Goal: Information Seeking & Learning: Learn about a topic

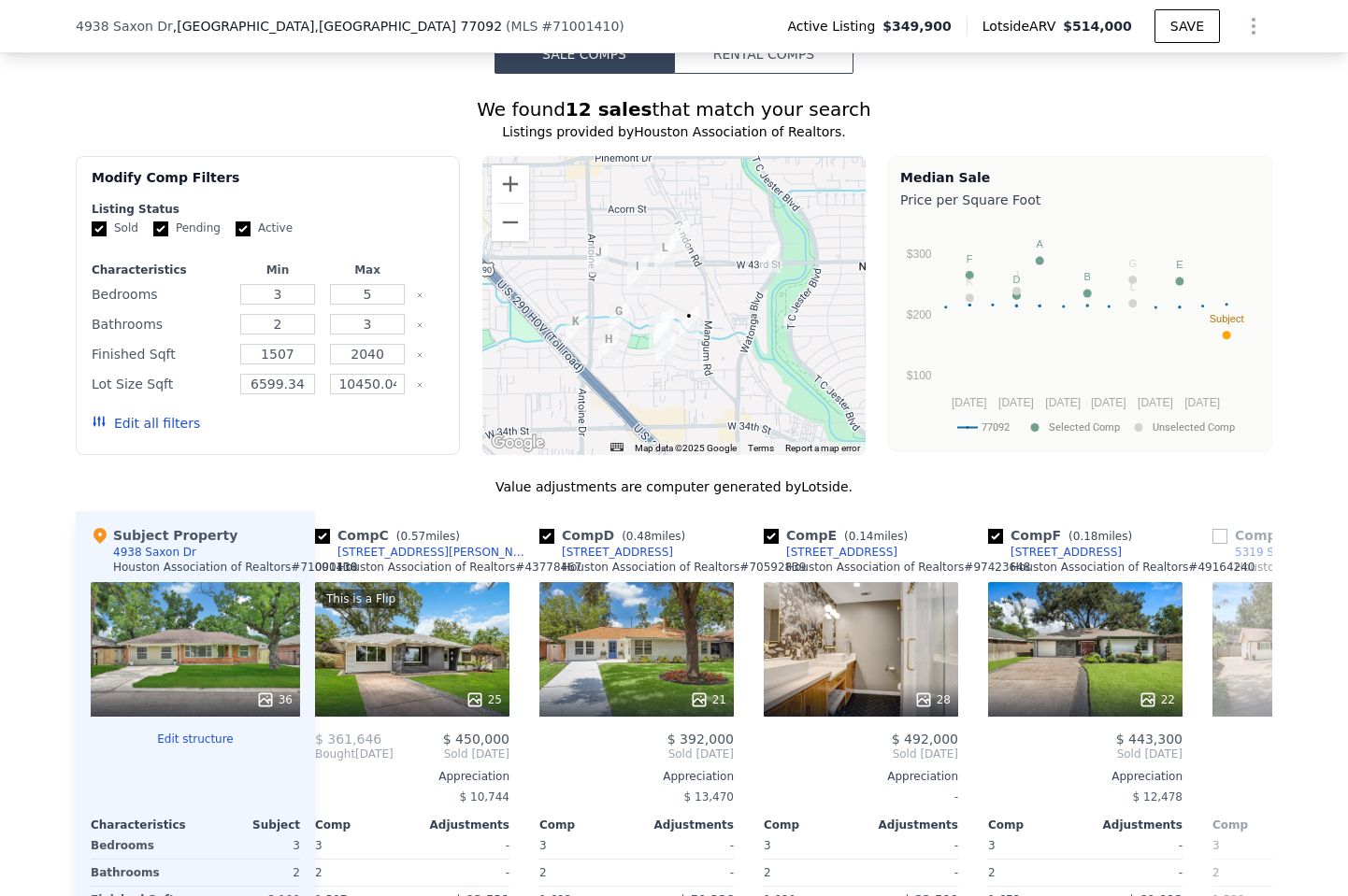
scroll to position [0, 492]
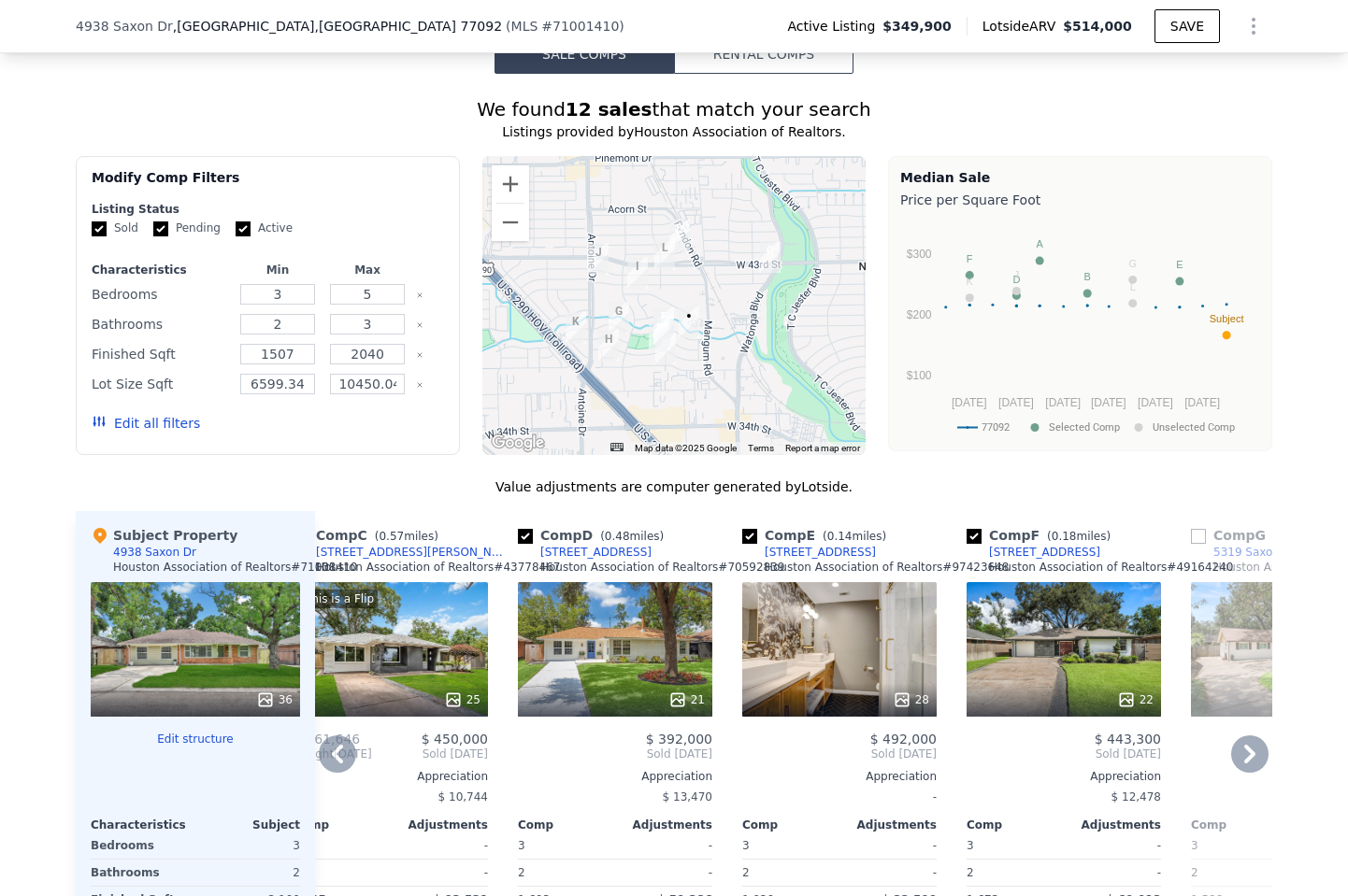
click at [1035, 644] on div "22" at bounding box center [1064, 649] width 194 height 135
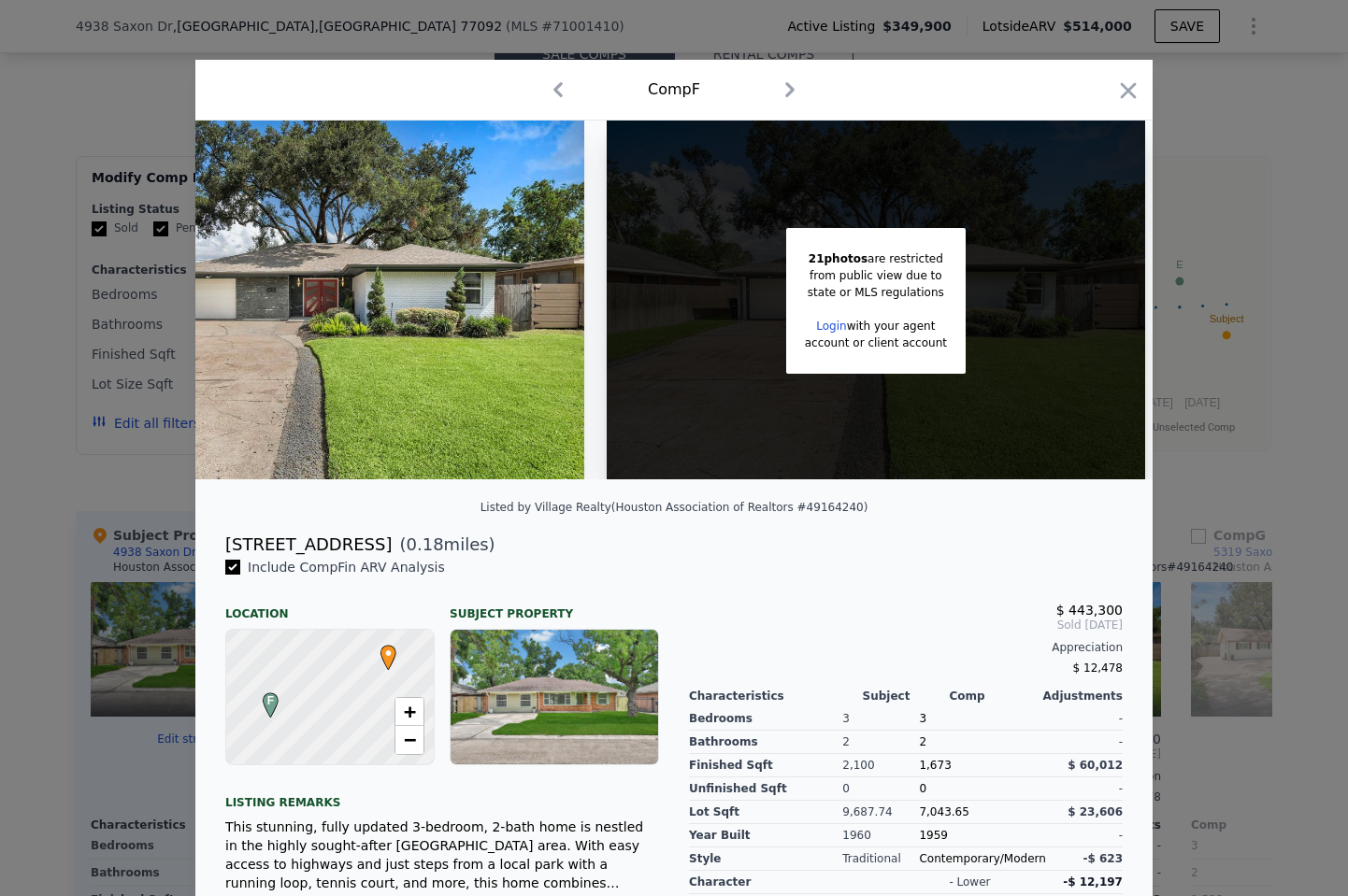
scroll to position [0, 151]
click at [1128, 88] on icon "button" at bounding box center [1128, 91] width 26 height 26
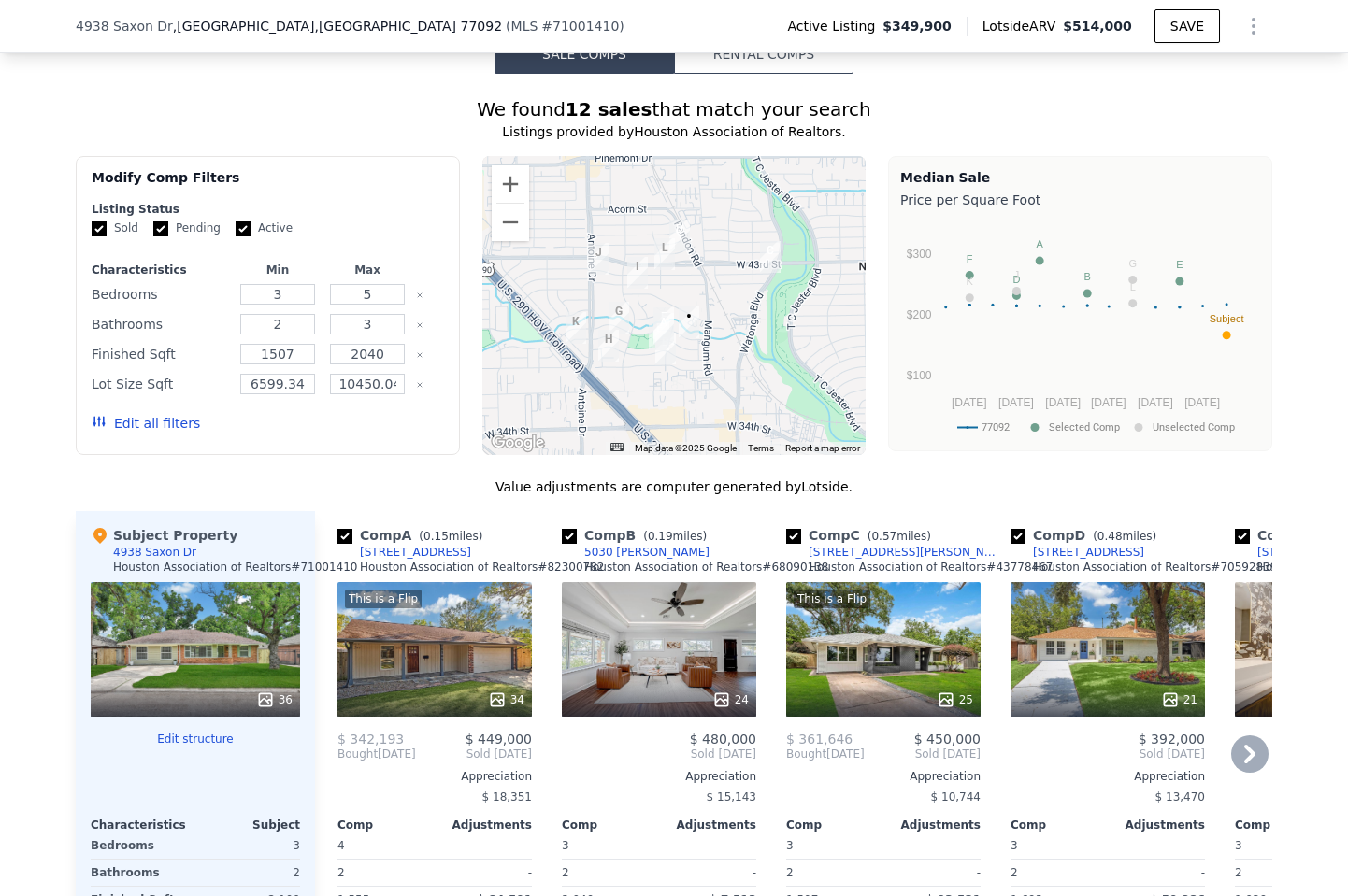
click at [489, 648] on div "This is a Flip 34" at bounding box center [435, 649] width 194 height 135
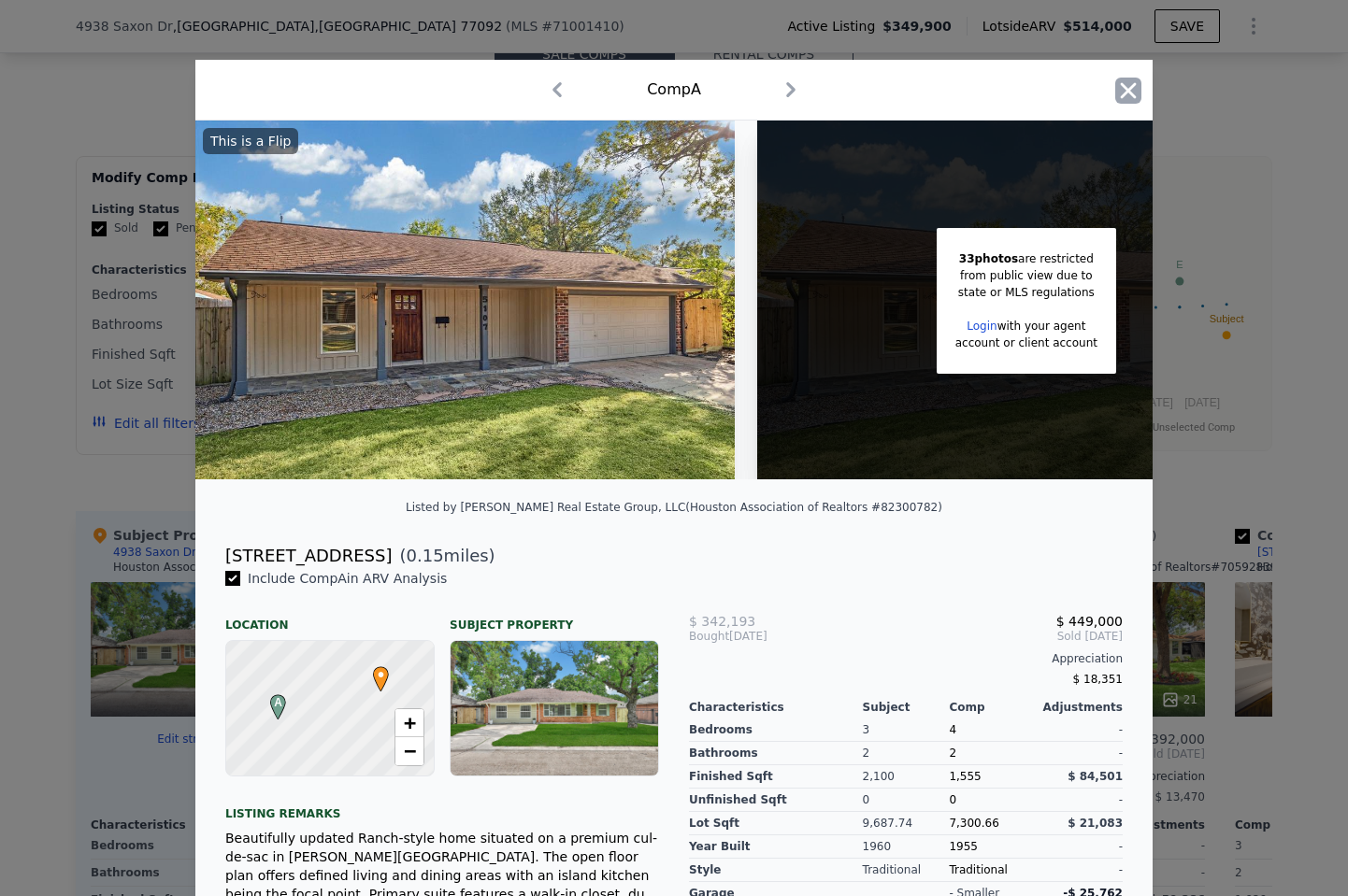
click at [1118, 102] on icon "button" at bounding box center [1128, 91] width 26 height 26
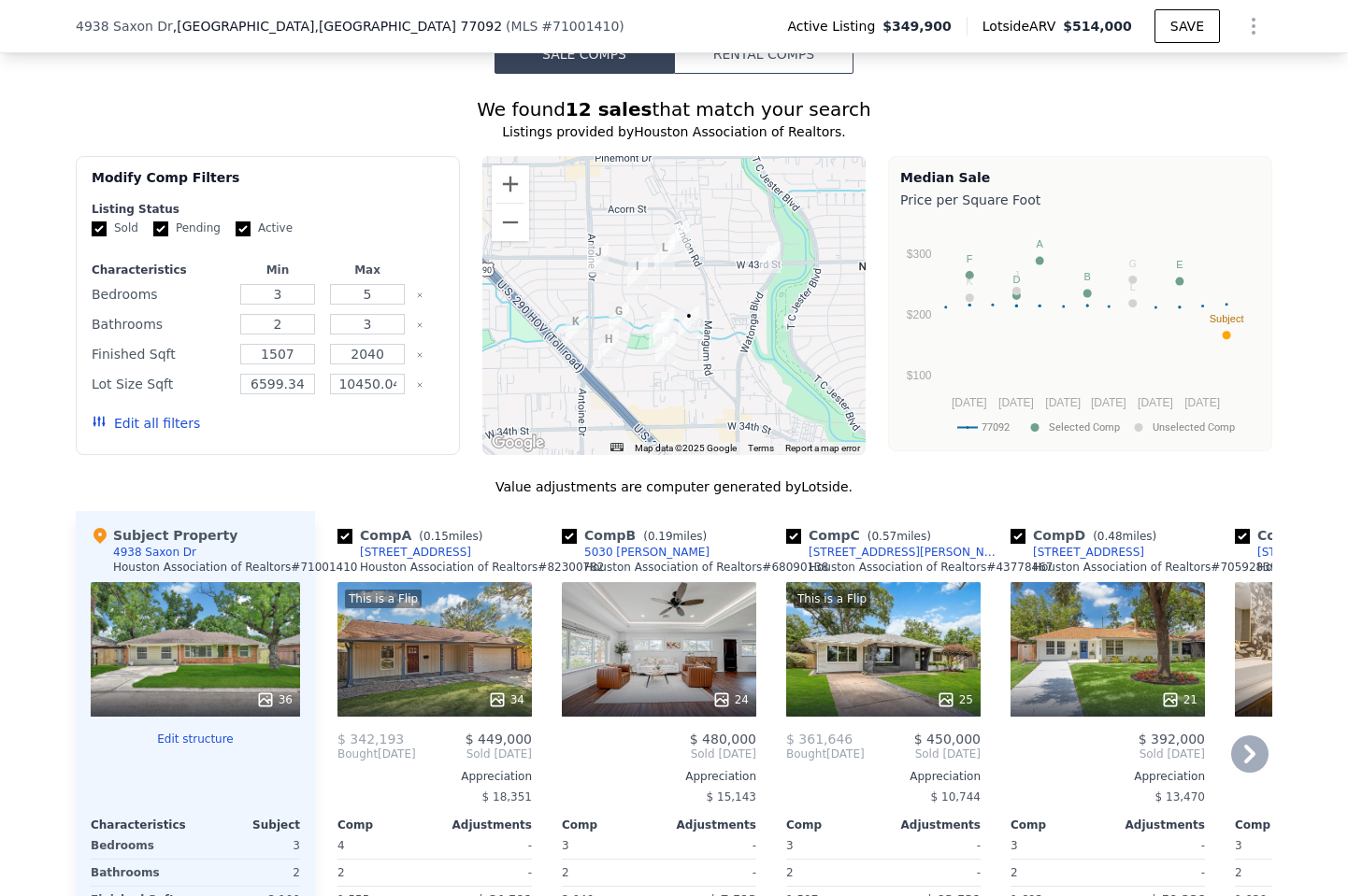
scroll to position [0, 3]
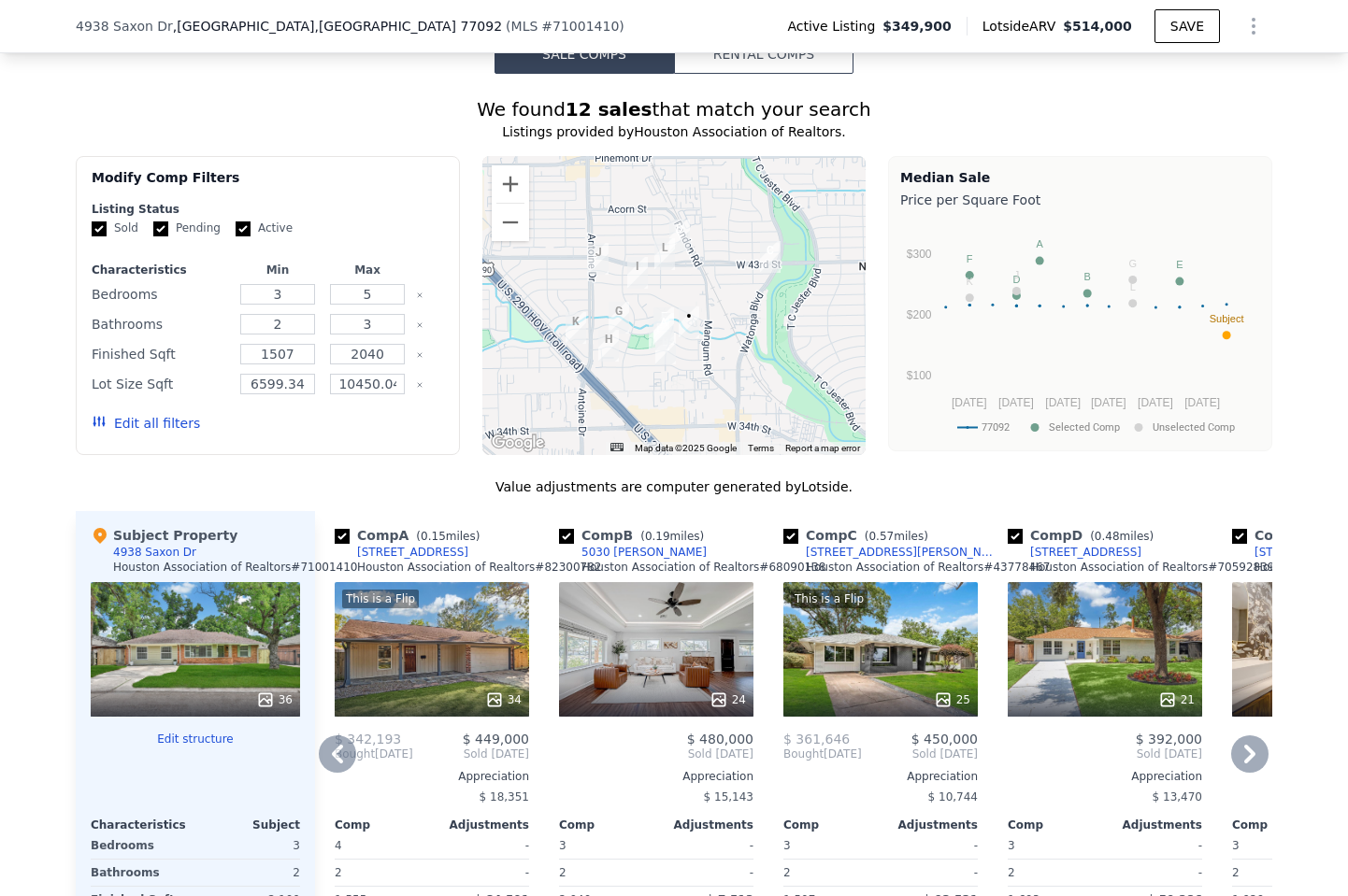
click at [476, 658] on div "This is a Flip 34" at bounding box center [432, 649] width 194 height 135
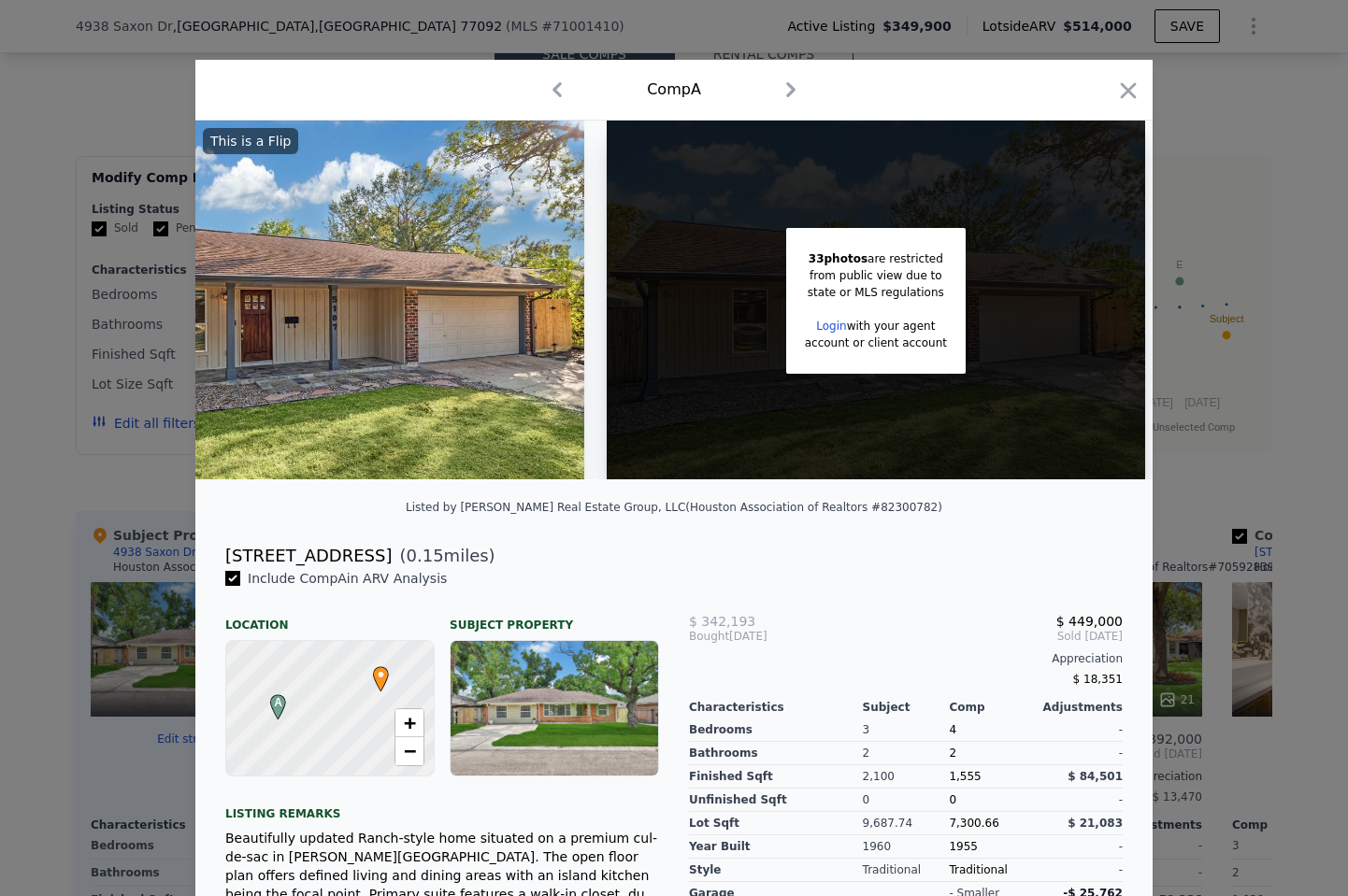
scroll to position [0, 151]
click at [1131, 90] on icon "button" at bounding box center [1128, 91] width 26 height 26
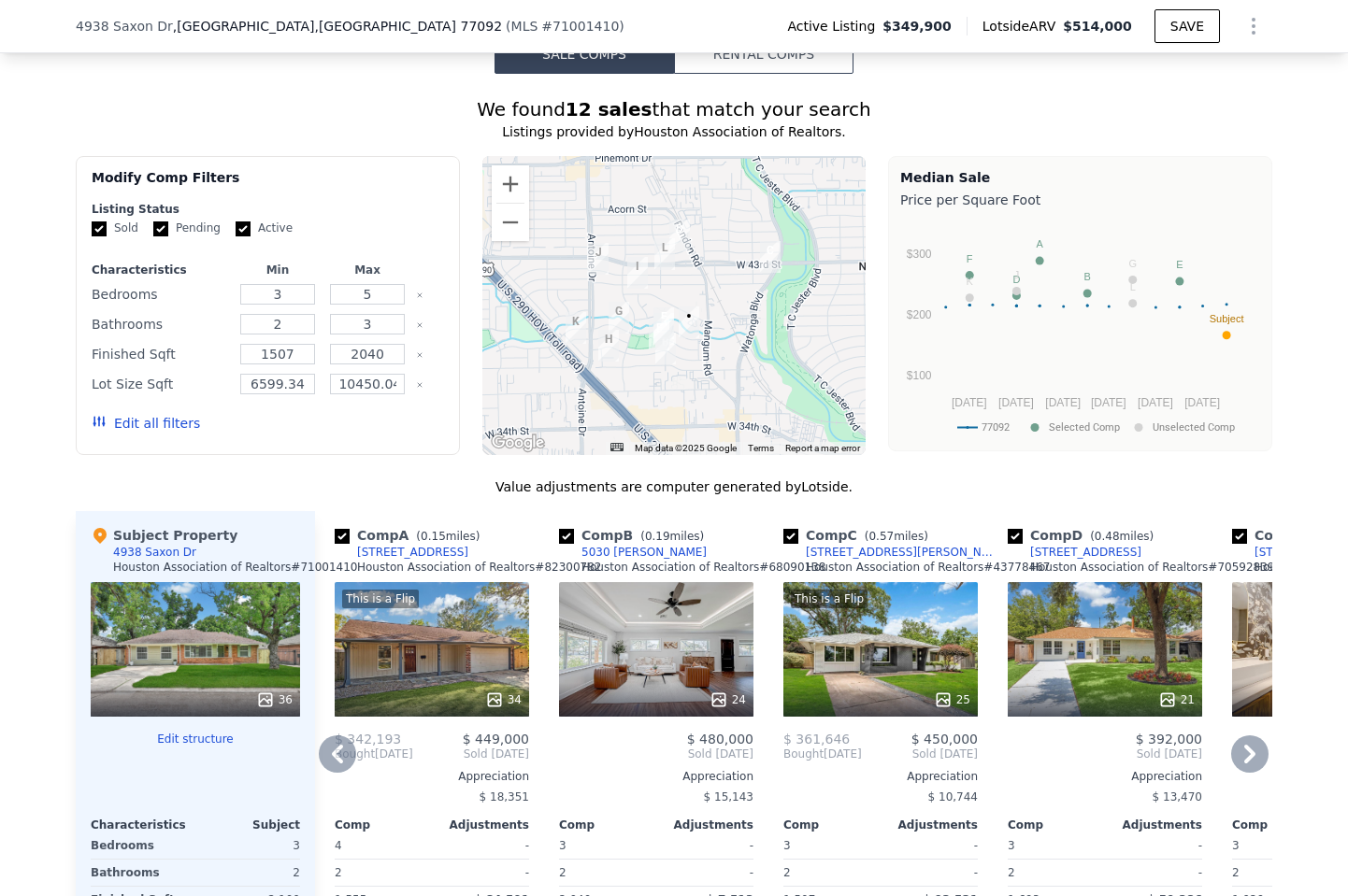
click at [862, 660] on div "This is a Flip 25" at bounding box center [881, 649] width 194 height 135
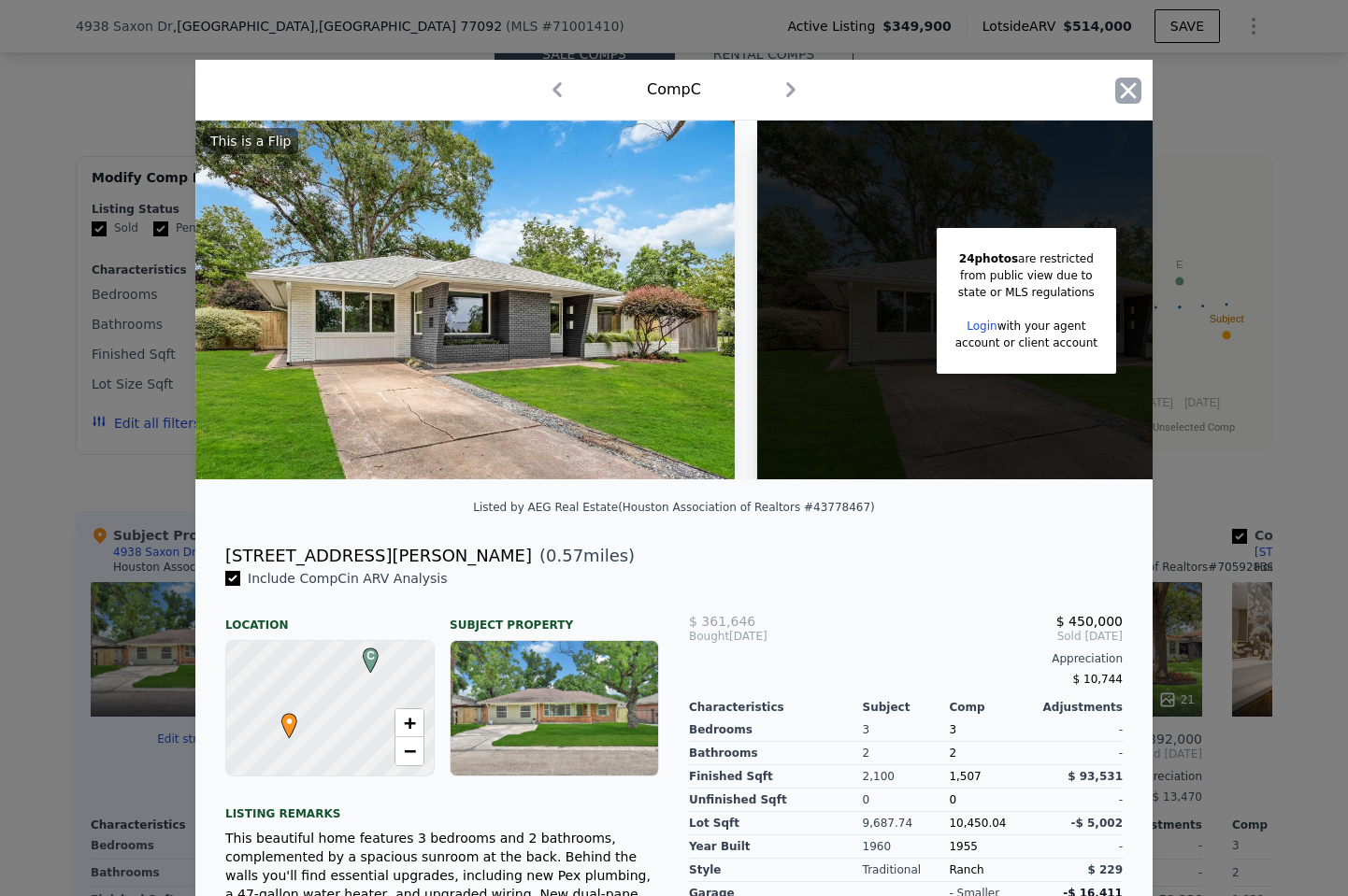
click at [1122, 89] on icon "button" at bounding box center [1128, 91] width 26 height 26
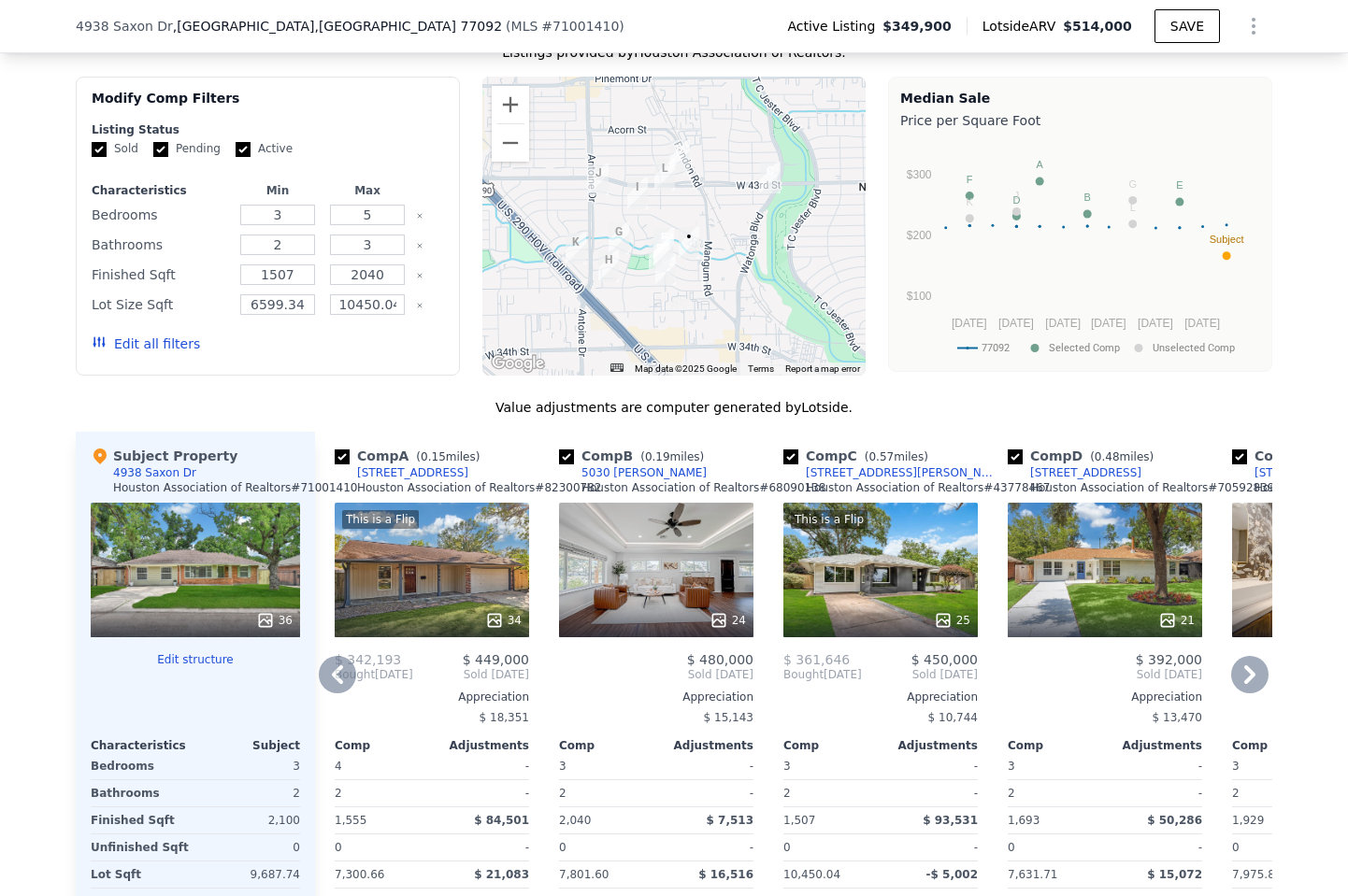
scroll to position [1446, 0]
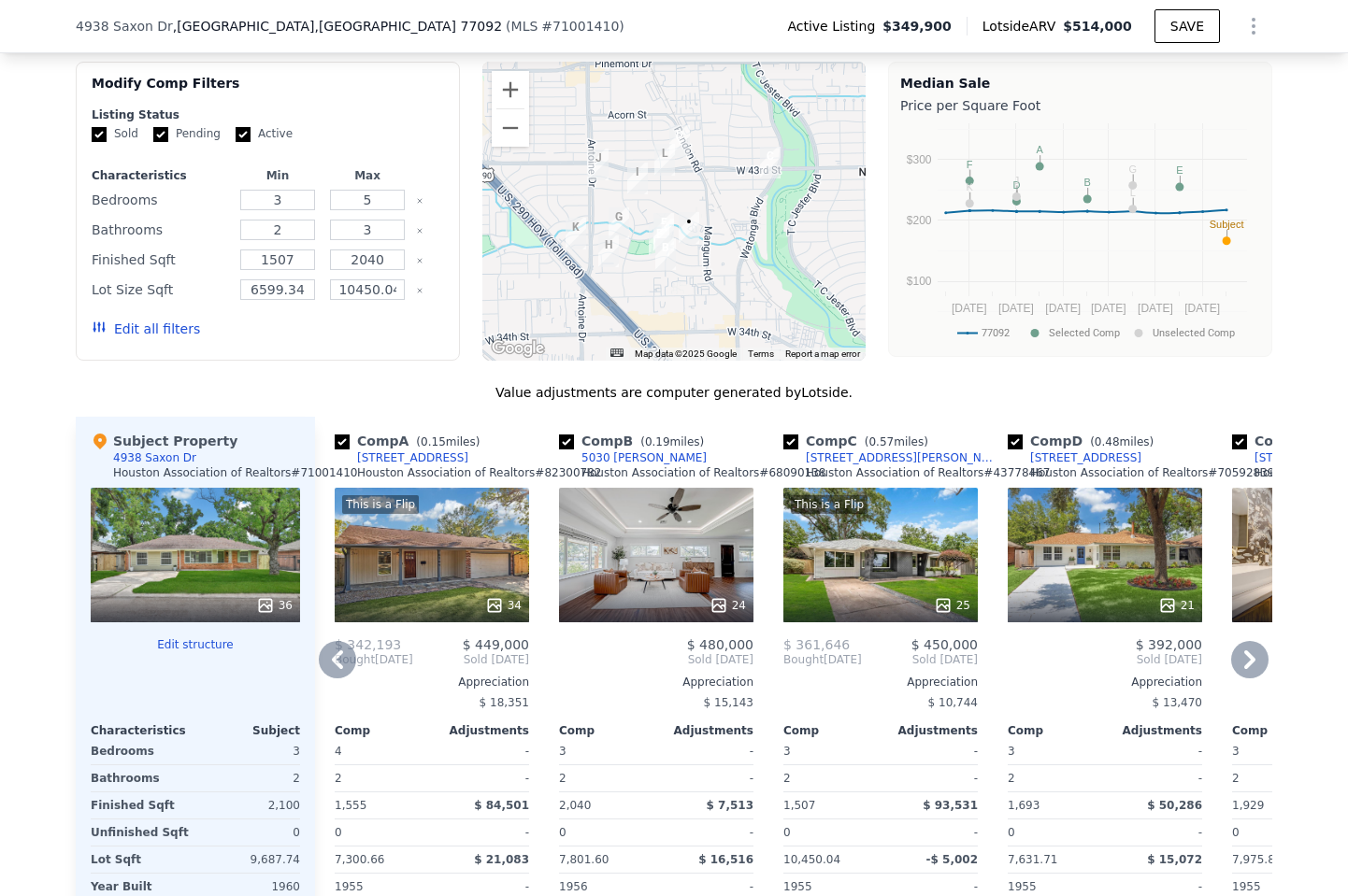
click at [661, 569] on div "24" at bounding box center [657, 555] width 194 height 135
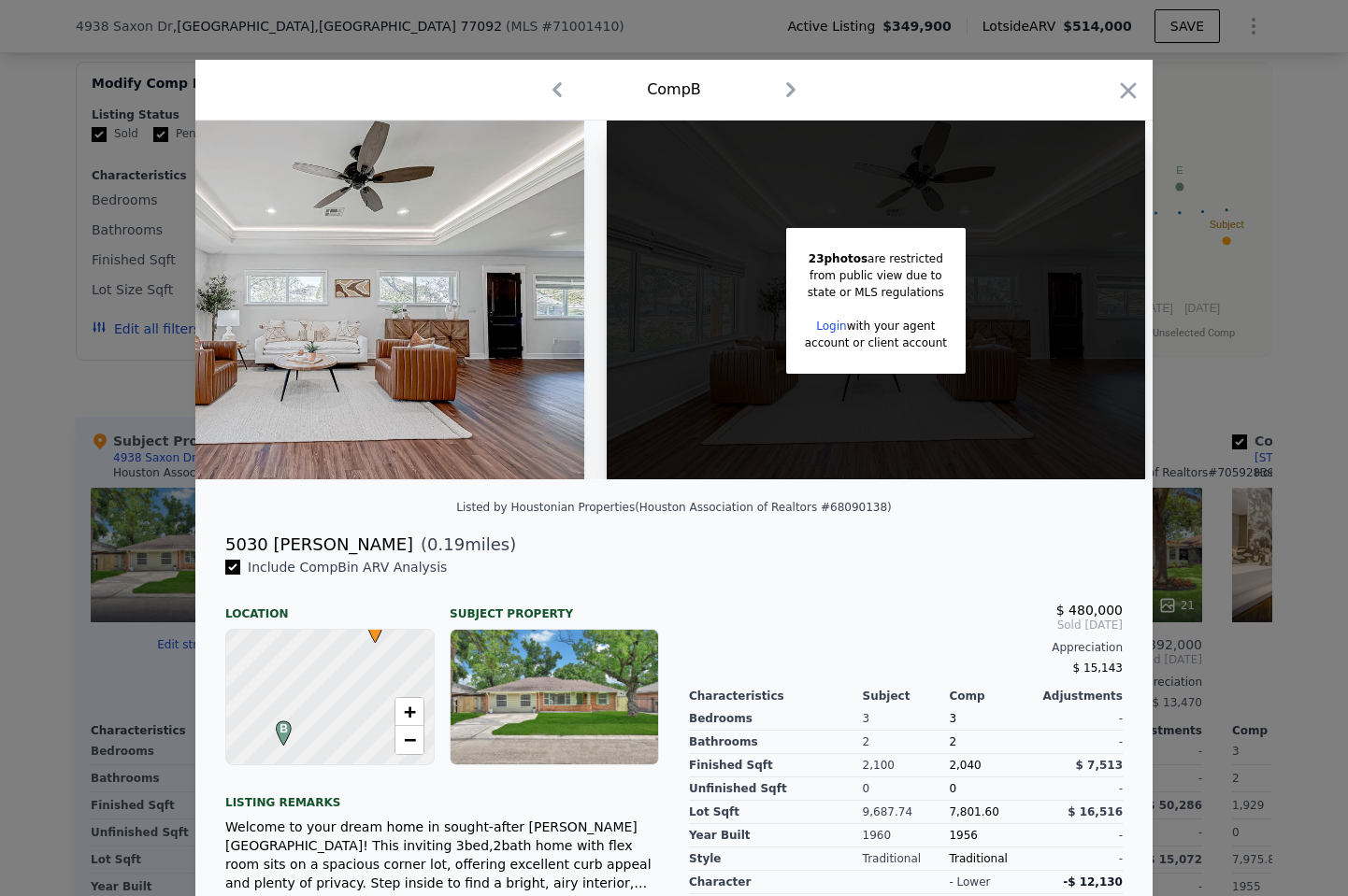
scroll to position [0, 151]
click at [1122, 82] on icon "button" at bounding box center [1128, 91] width 26 height 26
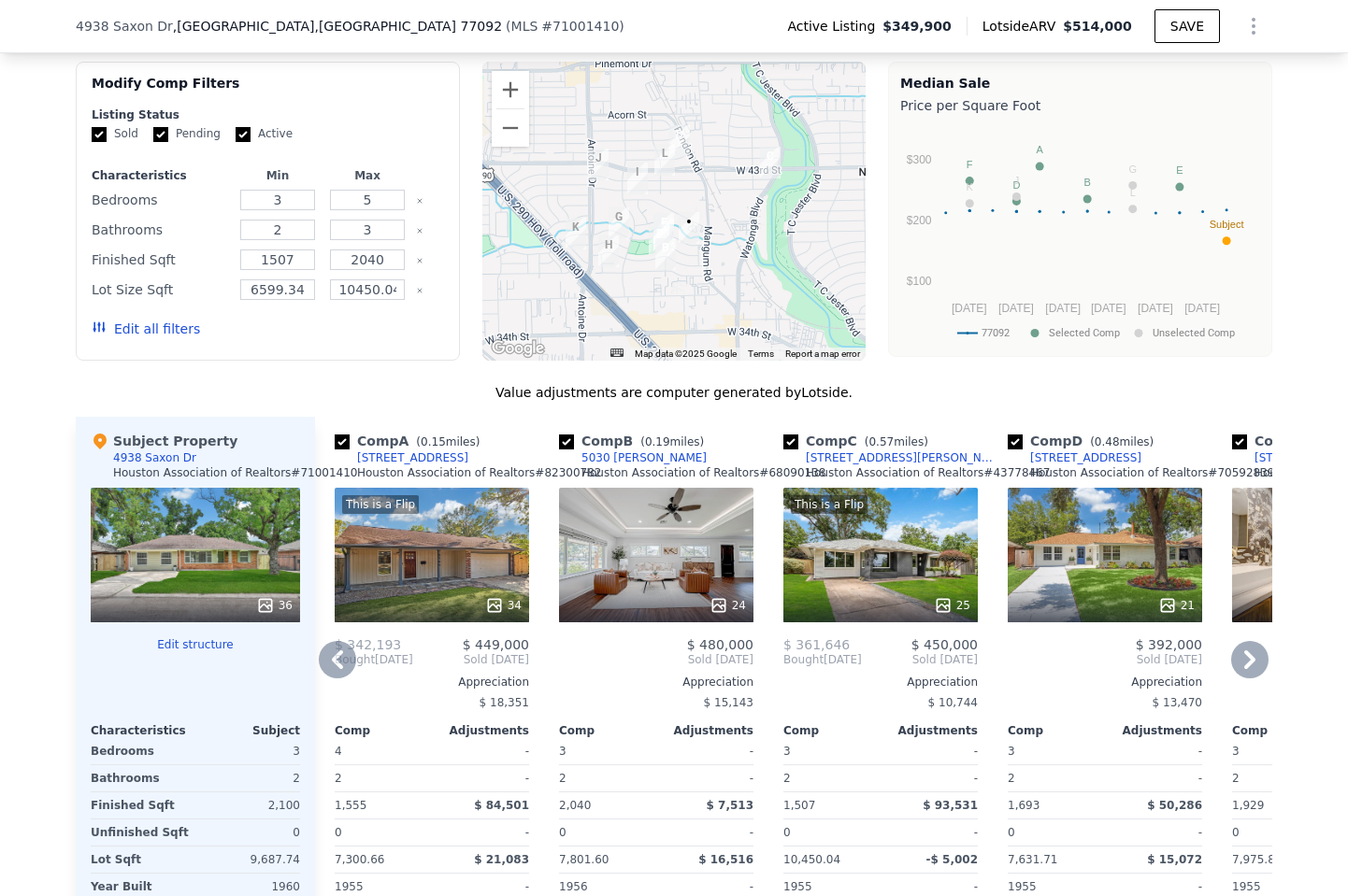
click at [599, 524] on div "24" at bounding box center [657, 555] width 194 height 135
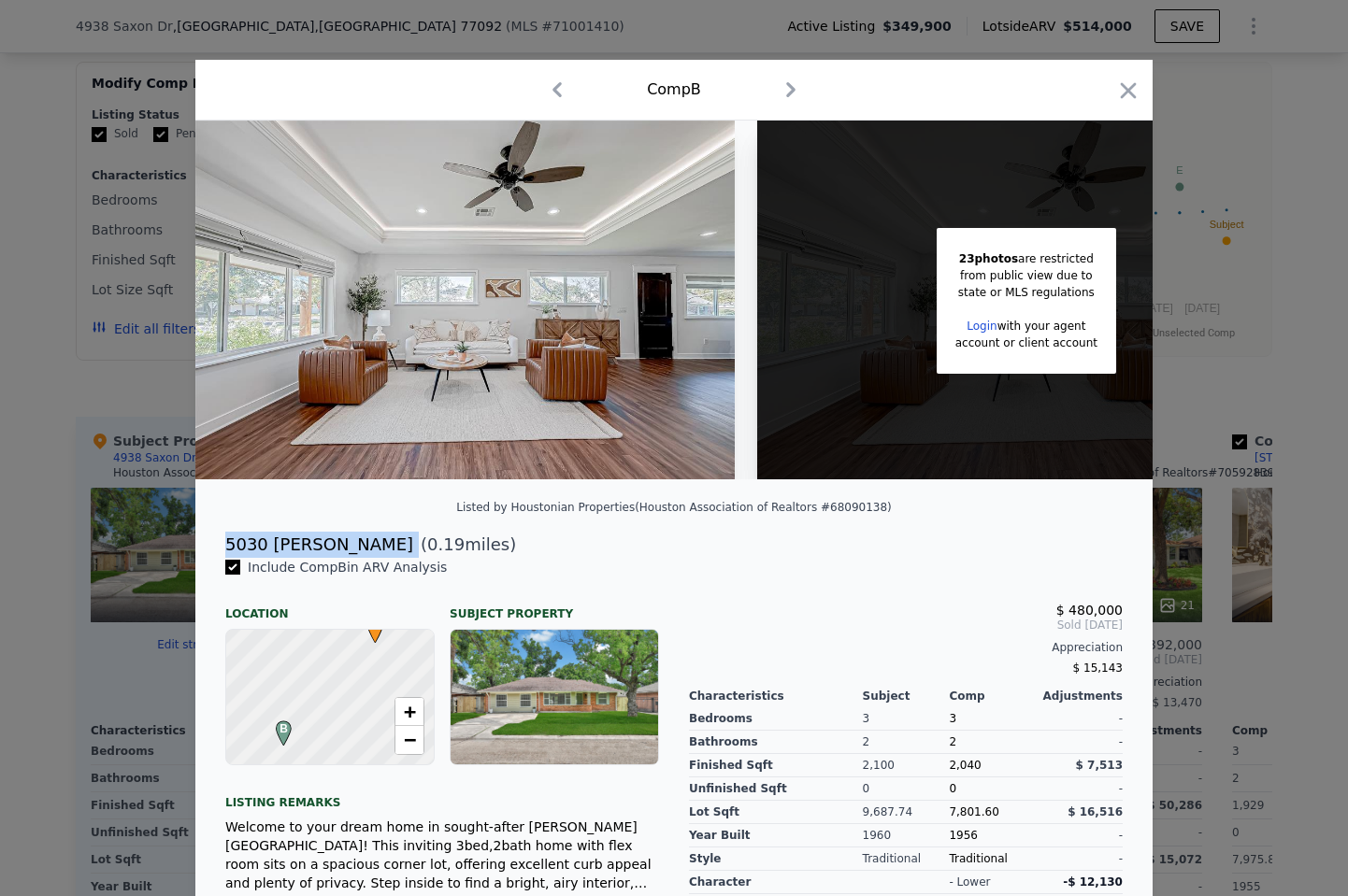
drag, startPoint x: 226, startPoint y: 538, endPoint x: 363, endPoint y: 541, distance: 137.0
click at [363, 541] on div "5030 Lamonte Ln ( 0.19 miles)" at bounding box center [674, 545] width 927 height 26
copy div "5030 Lamonte Ln"
click at [1129, 77] on icon "button" at bounding box center [1128, 91] width 26 height 26
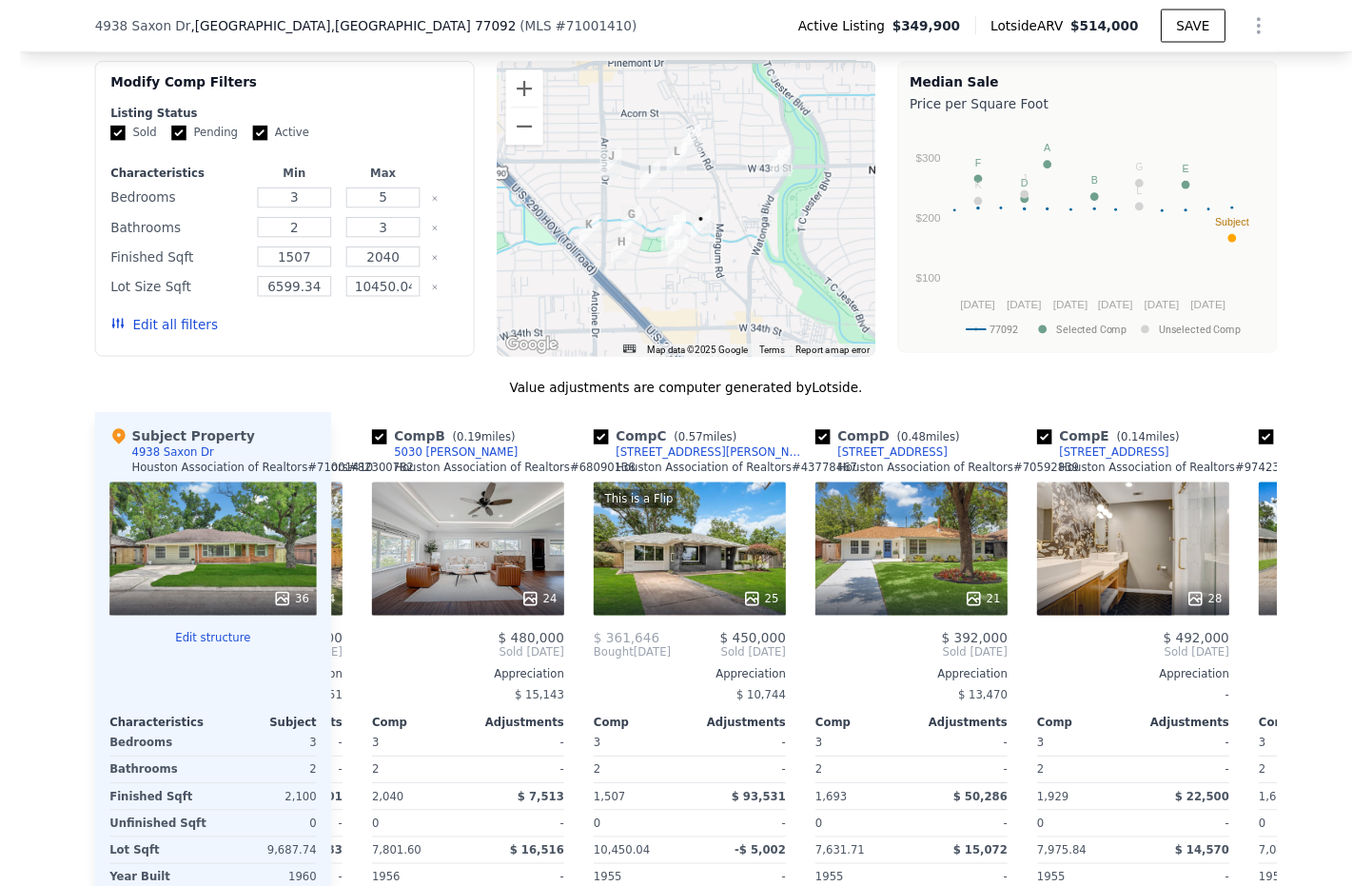
scroll to position [0, 304]
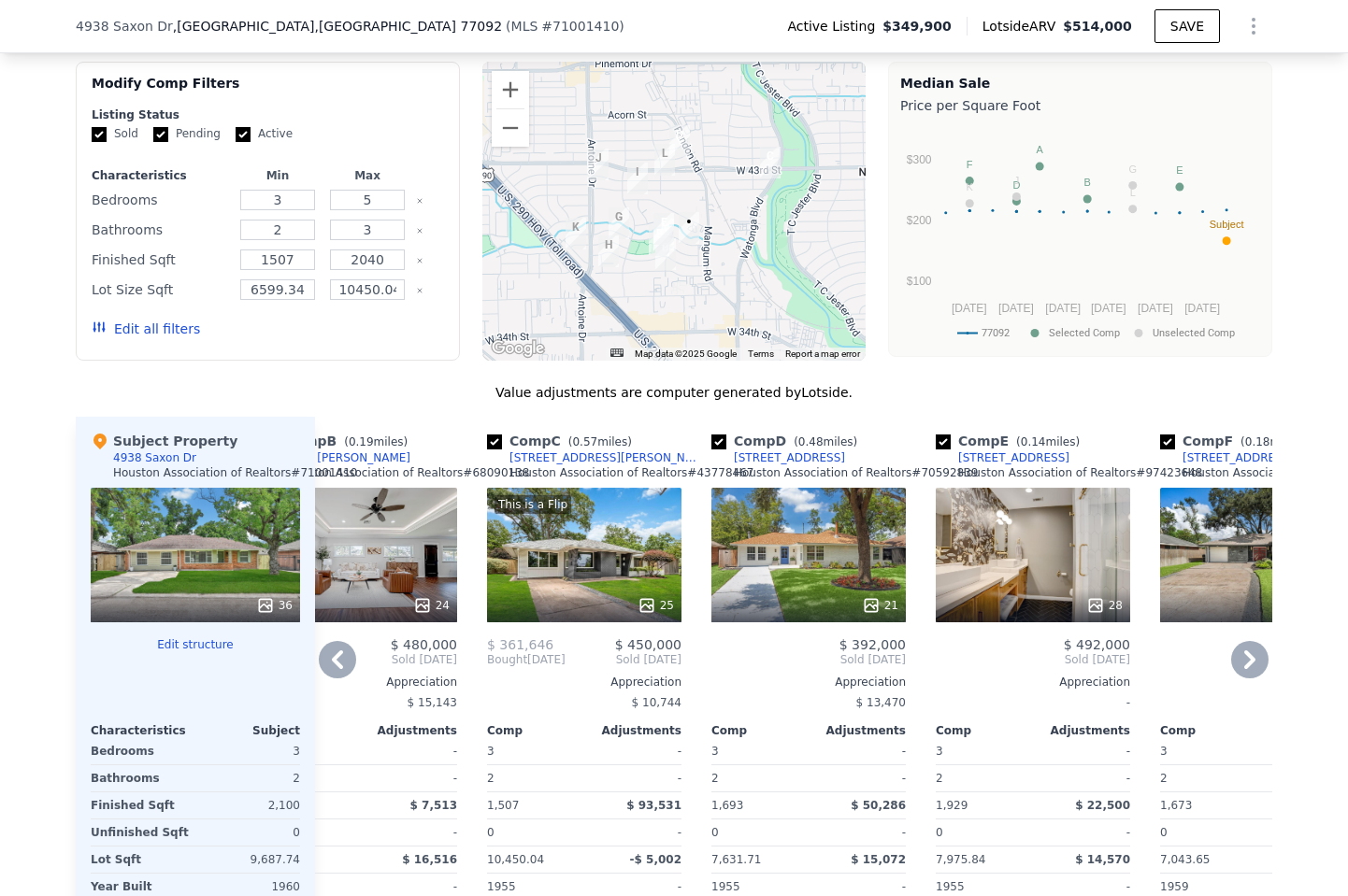
click at [1061, 532] on div "28" at bounding box center [1033, 555] width 194 height 135
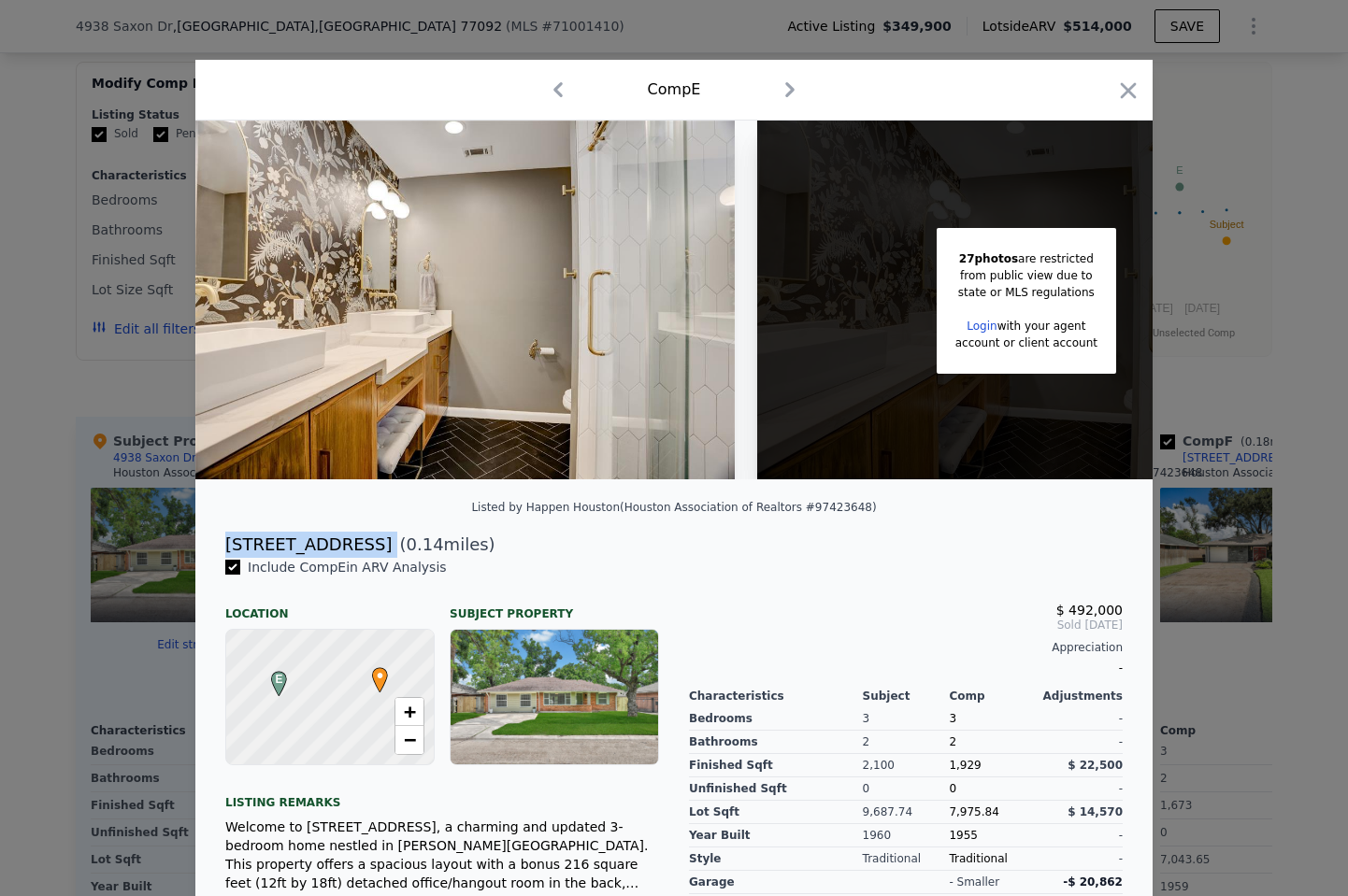
drag, startPoint x: 225, startPoint y: 541, endPoint x: 357, endPoint y: 544, distance: 132.0
click at [357, 544] on div "5106 Hialeah Dr ( 0.14 miles)" at bounding box center [674, 545] width 927 height 26
copy div "5106 Hialeah Dr"
click at [79, 377] on div at bounding box center [674, 448] width 1348 height 896
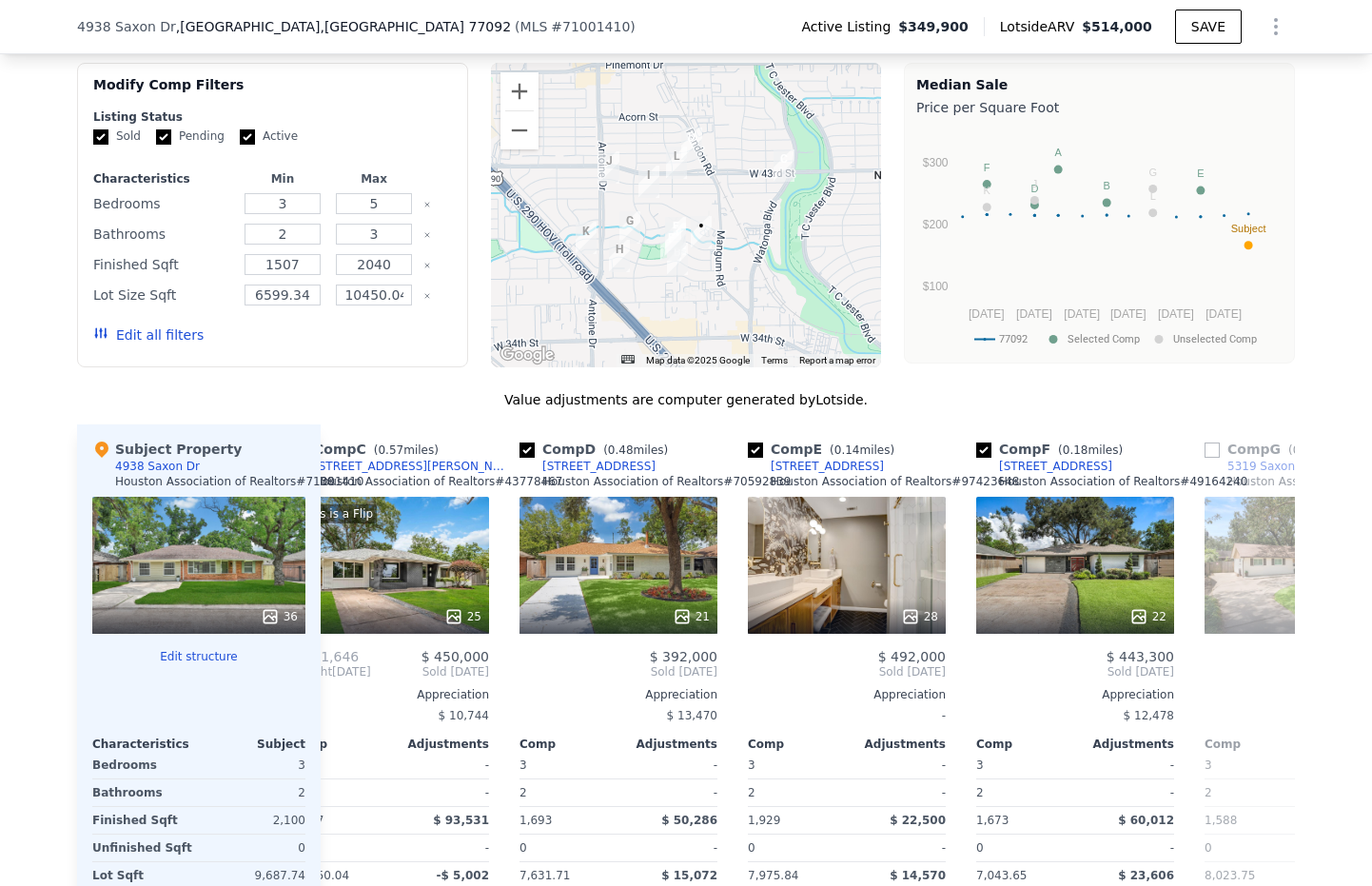
scroll to position [0, 601]
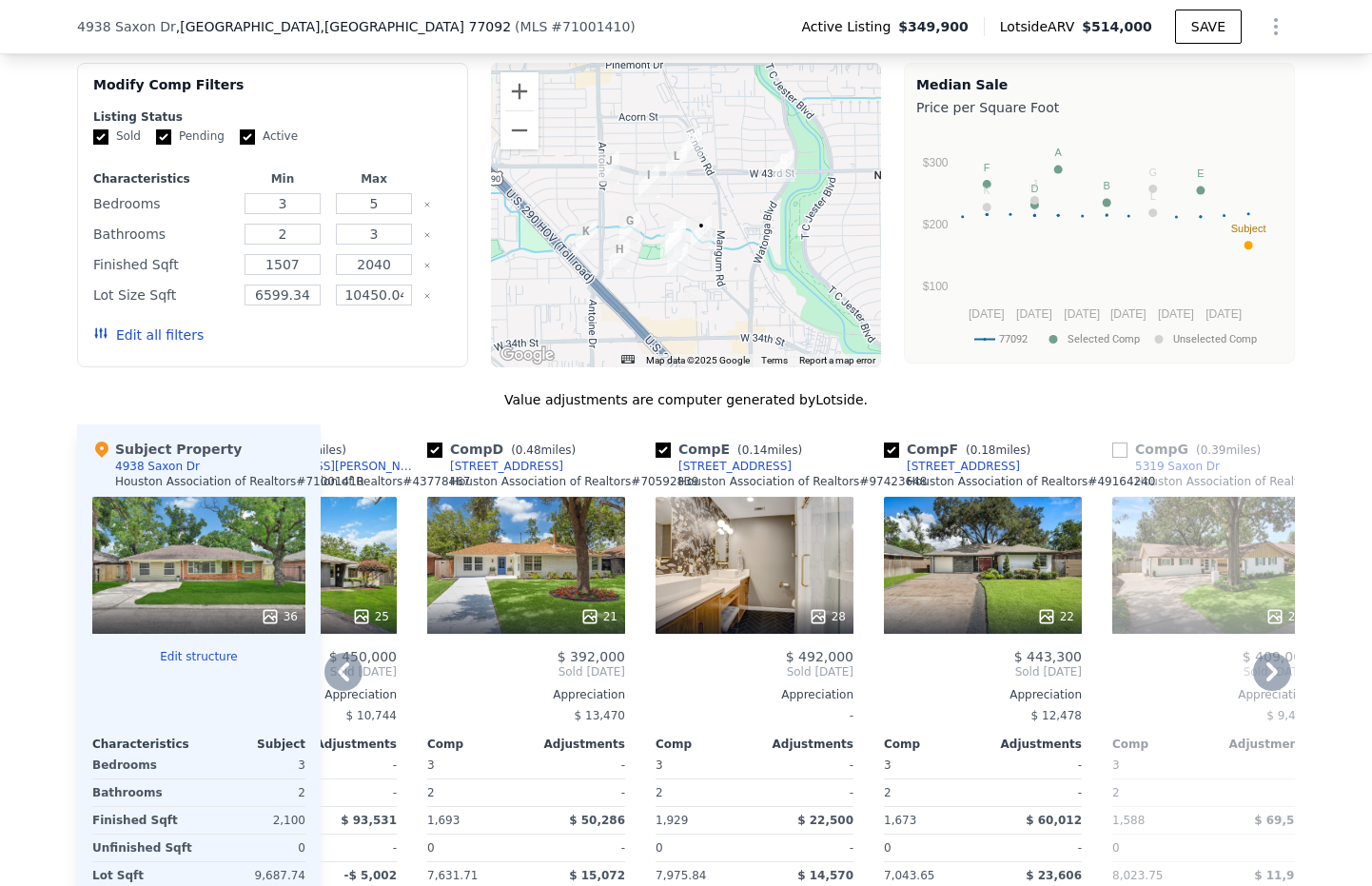
click at [973, 537] on div "22" at bounding box center [983, 564] width 198 height 137
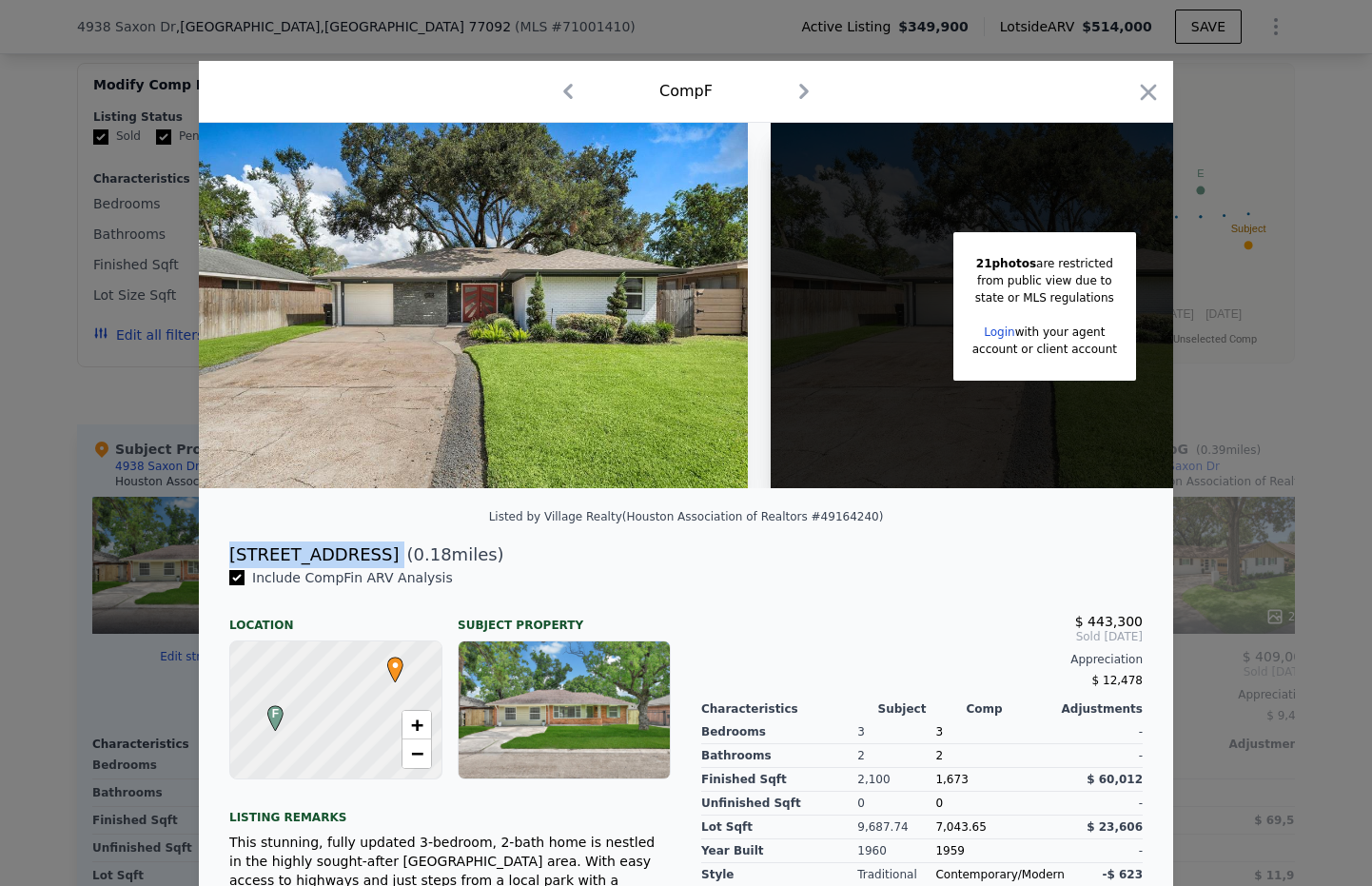
drag, startPoint x: 229, startPoint y: 554, endPoint x: 370, endPoint y: 556, distance: 141.0
click at [370, 556] on div "5110 Poinciana Dr ( 0.18 miles)" at bounding box center [686, 555] width 944 height 27
copy div "5110 Poinciana Dr"
click at [68, 441] on div at bounding box center [686, 443] width 1372 height 886
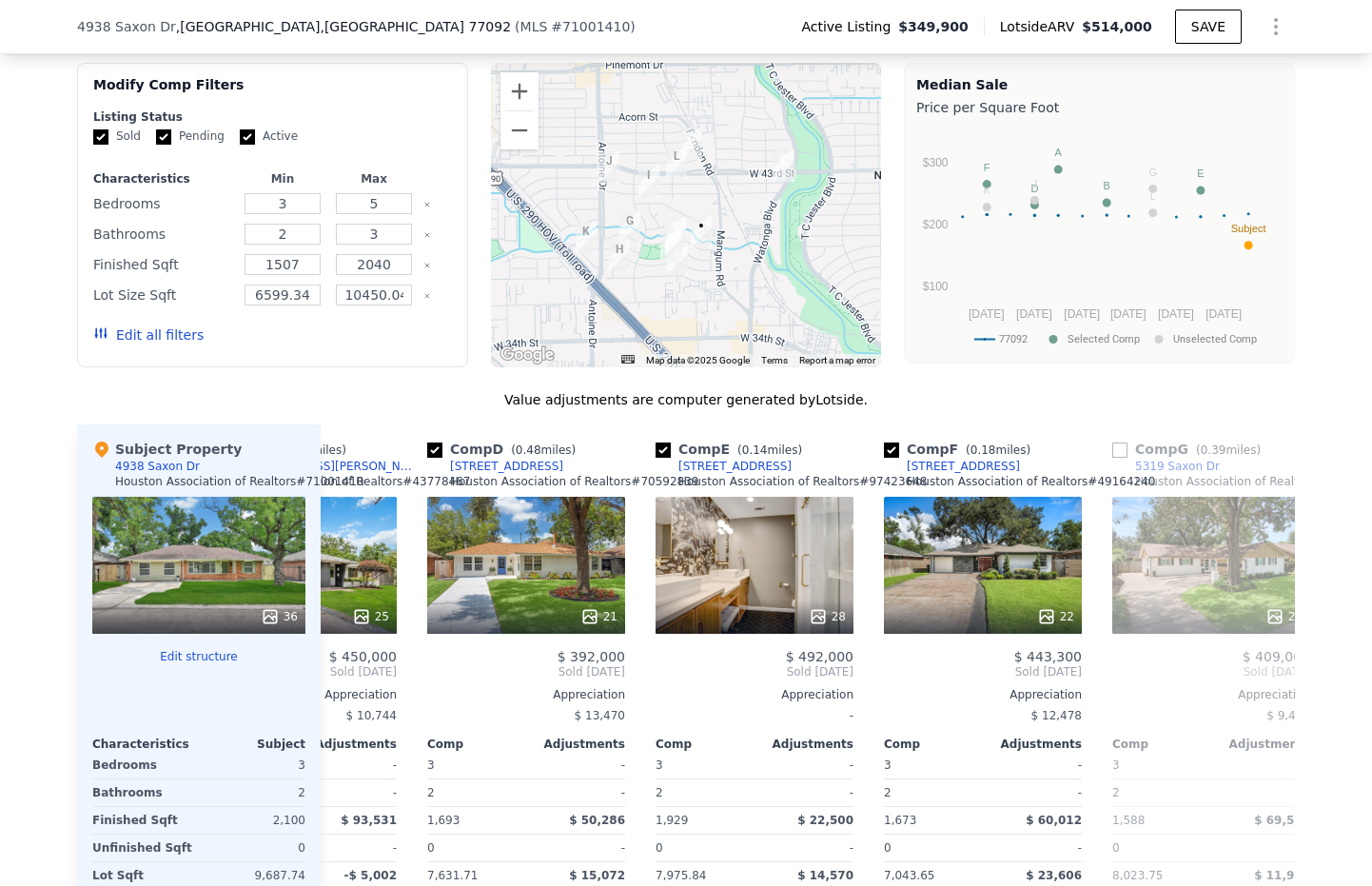
click at [829, 9] on div "Active Listing $349,900 Lotside ARV $514,000 SAVE" at bounding box center [1041, 27] width 509 height 38
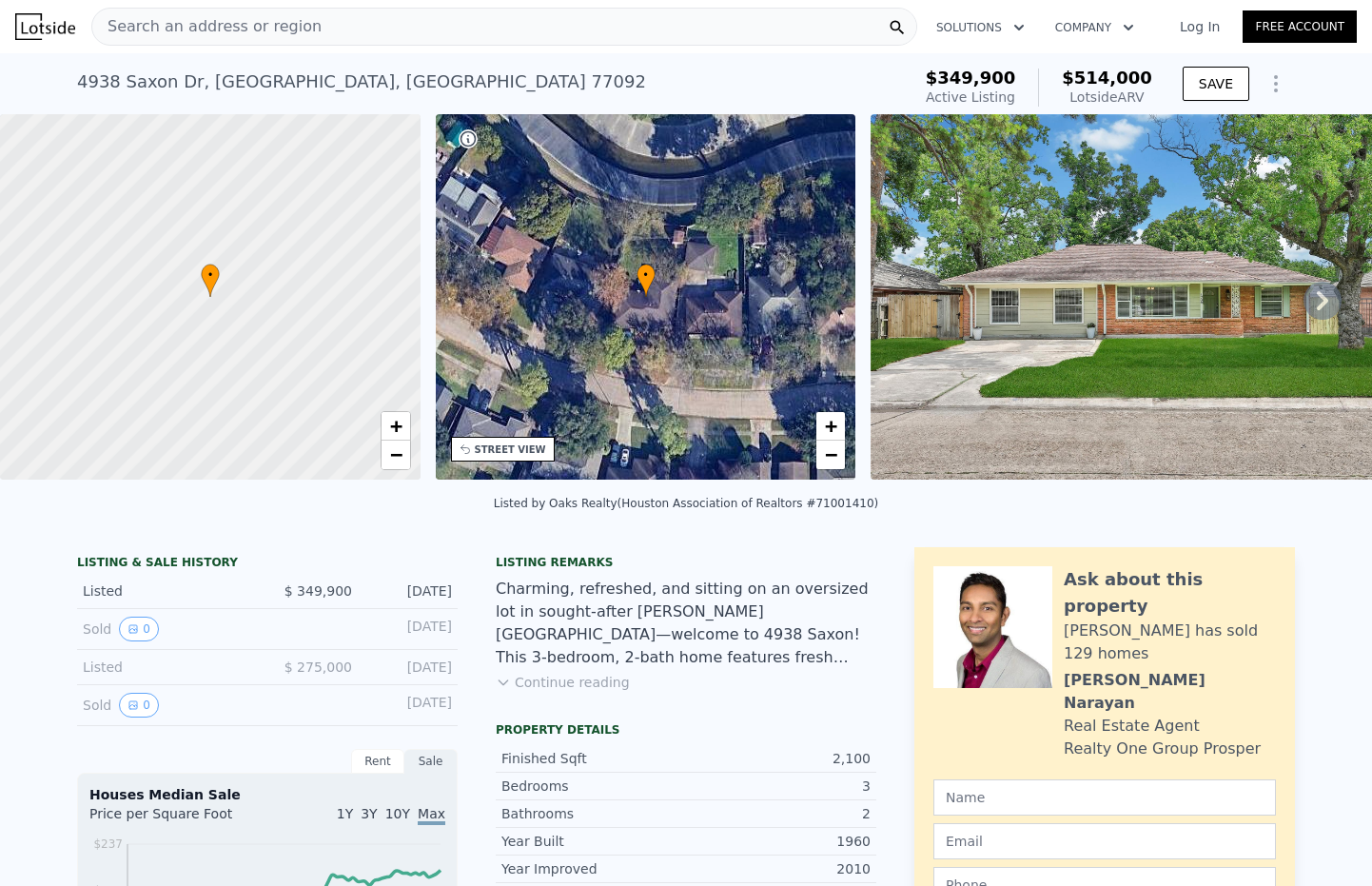
click at [344, 32] on div "Search an address or region" at bounding box center [504, 27] width 826 height 38
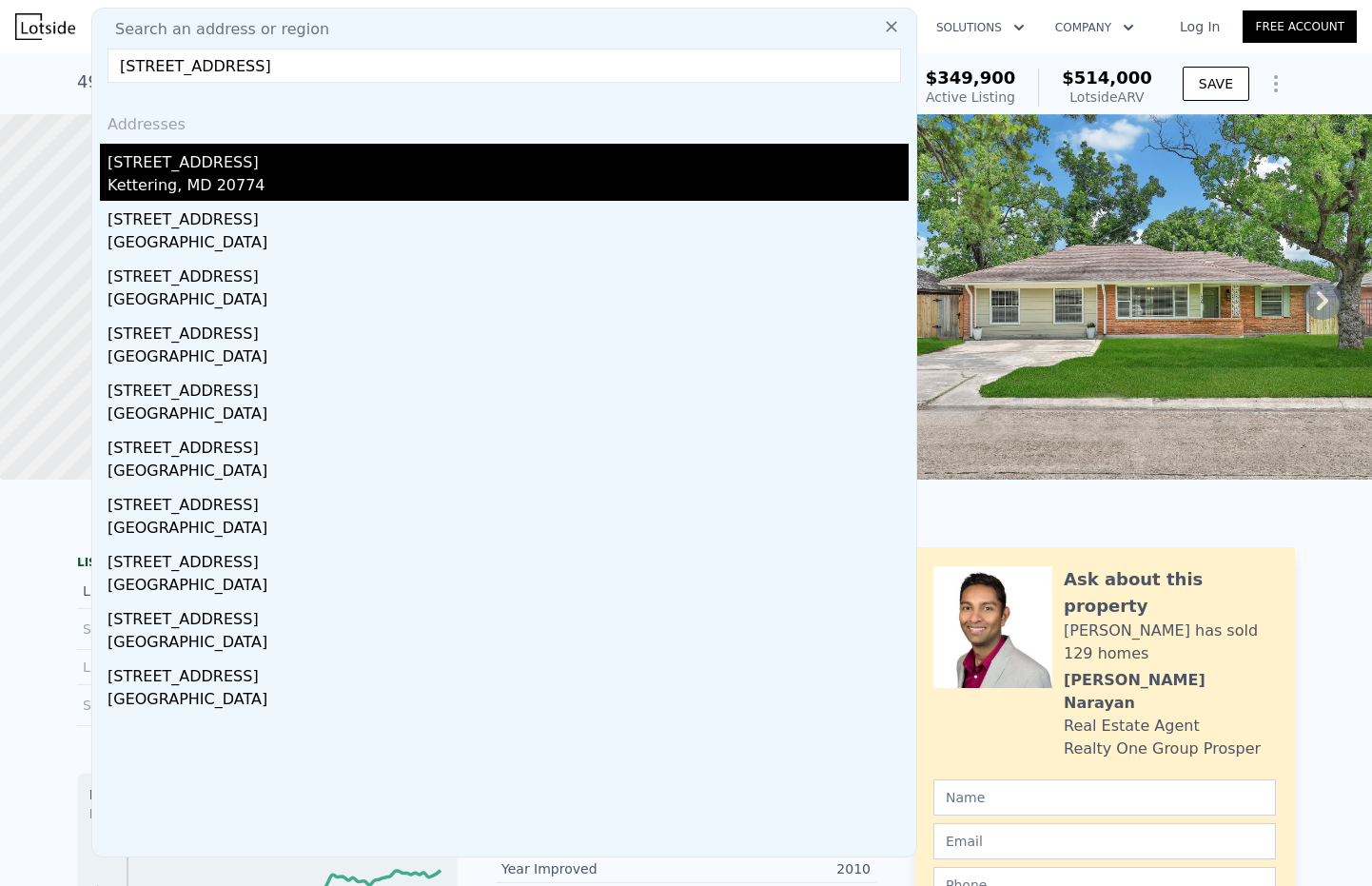
type input "217 Weymouth St, Upper Marlboro MD 20774"
click at [182, 156] on div "[STREET_ADDRESS]" at bounding box center [508, 159] width 801 height 31
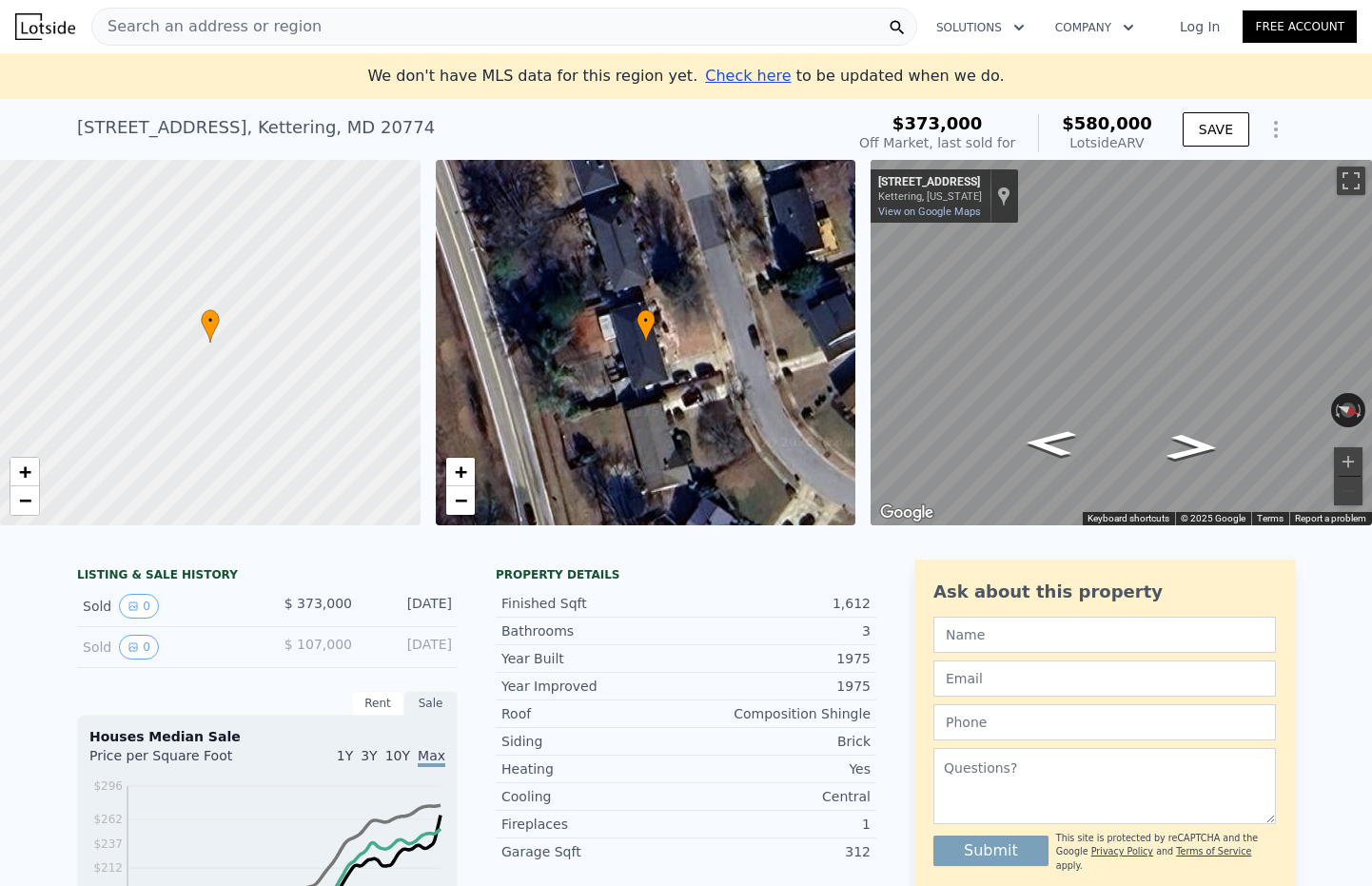
click at [455, 19] on div "Search an address or region" at bounding box center [504, 27] width 826 height 38
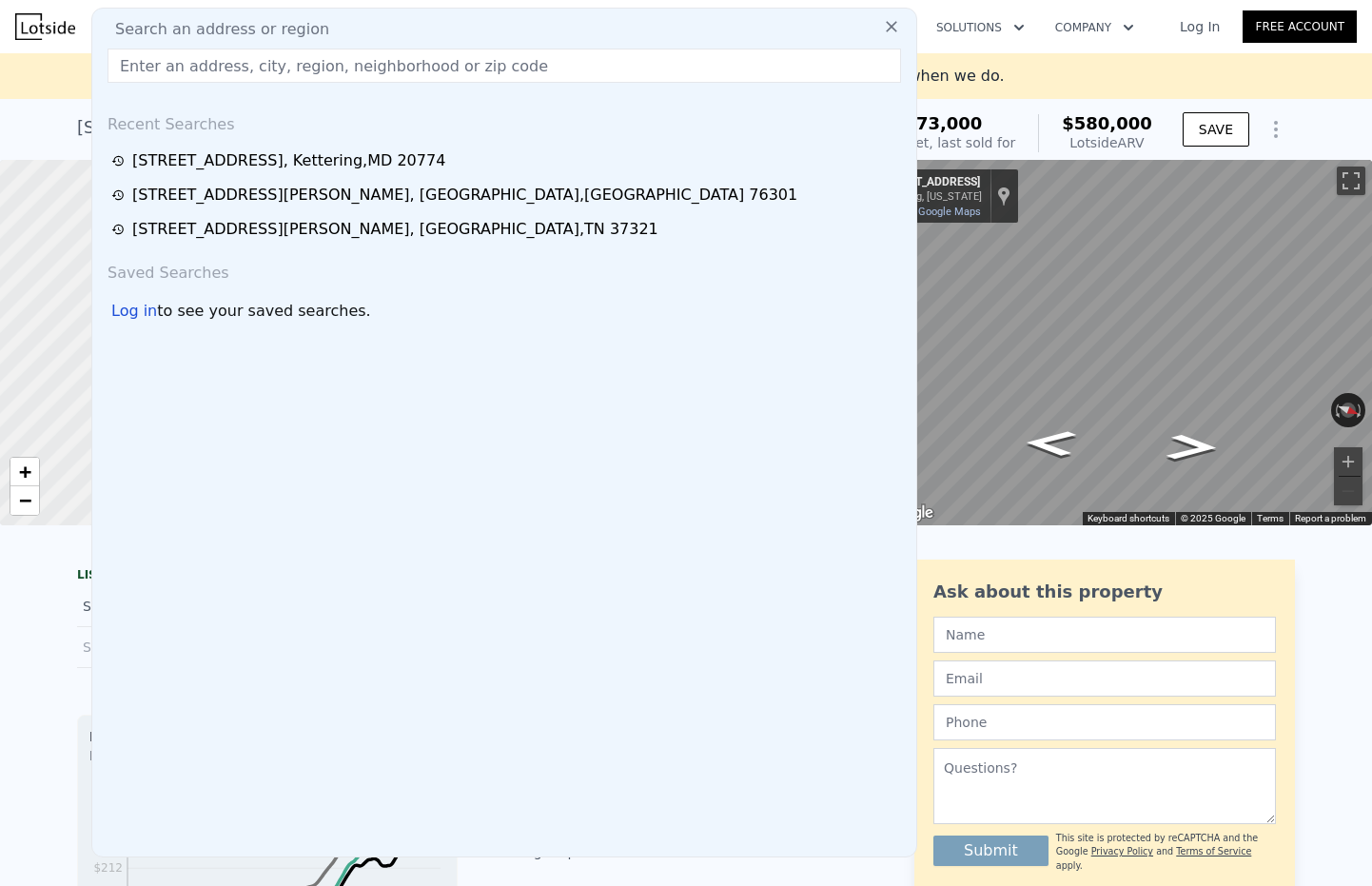
click at [442, 32] on div "Search an address or region" at bounding box center [504, 30] width 808 height 23
click at [433, 59] on input "text" at bounding box center [504, 66] width 794 height 35
paste input "217 Weymouth St, Upper Marlboro MD 20774"
type input "217 Weymouth St, Upper Marlboro MD 20774"
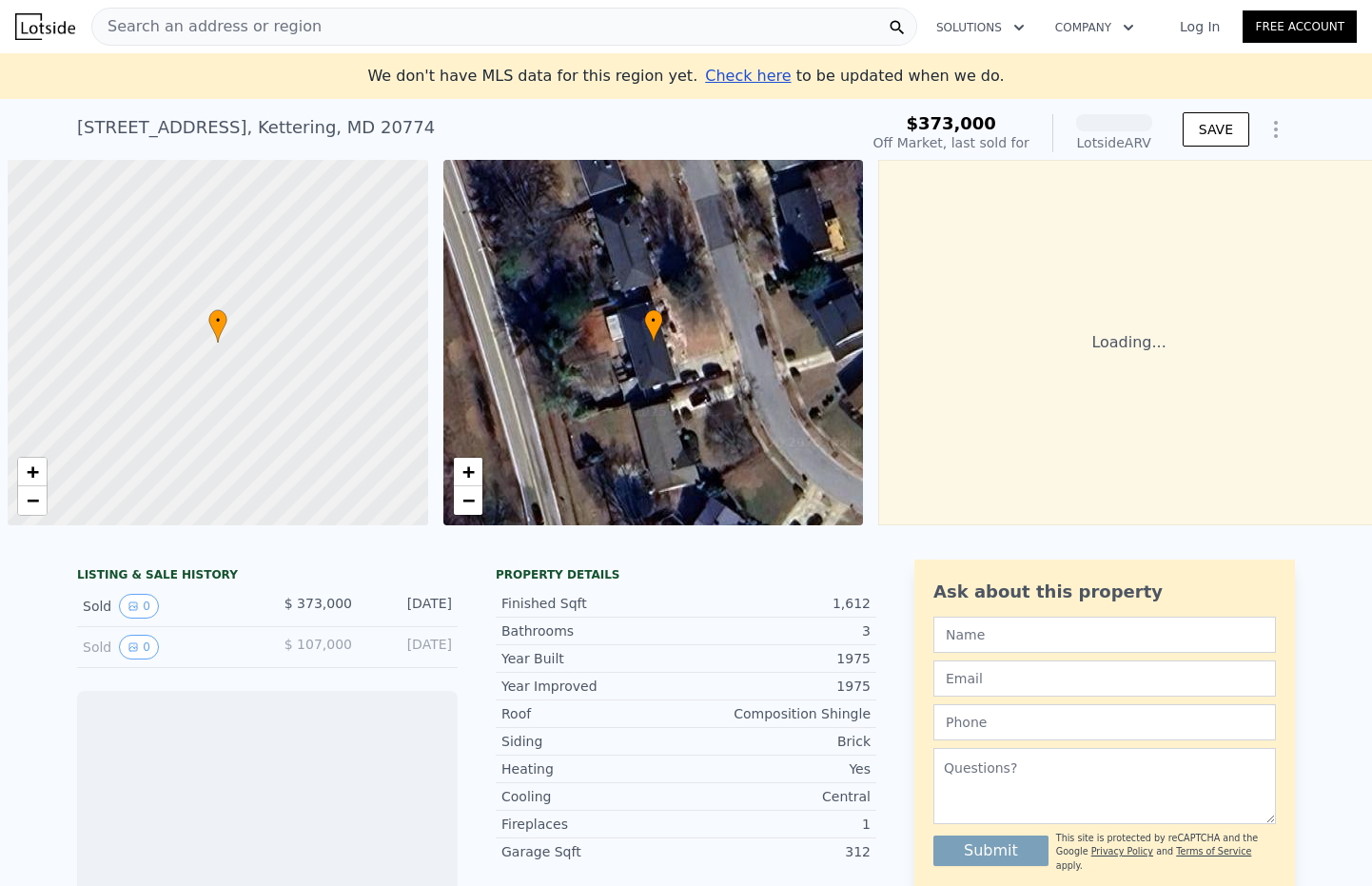
scroll to position [0, 8]
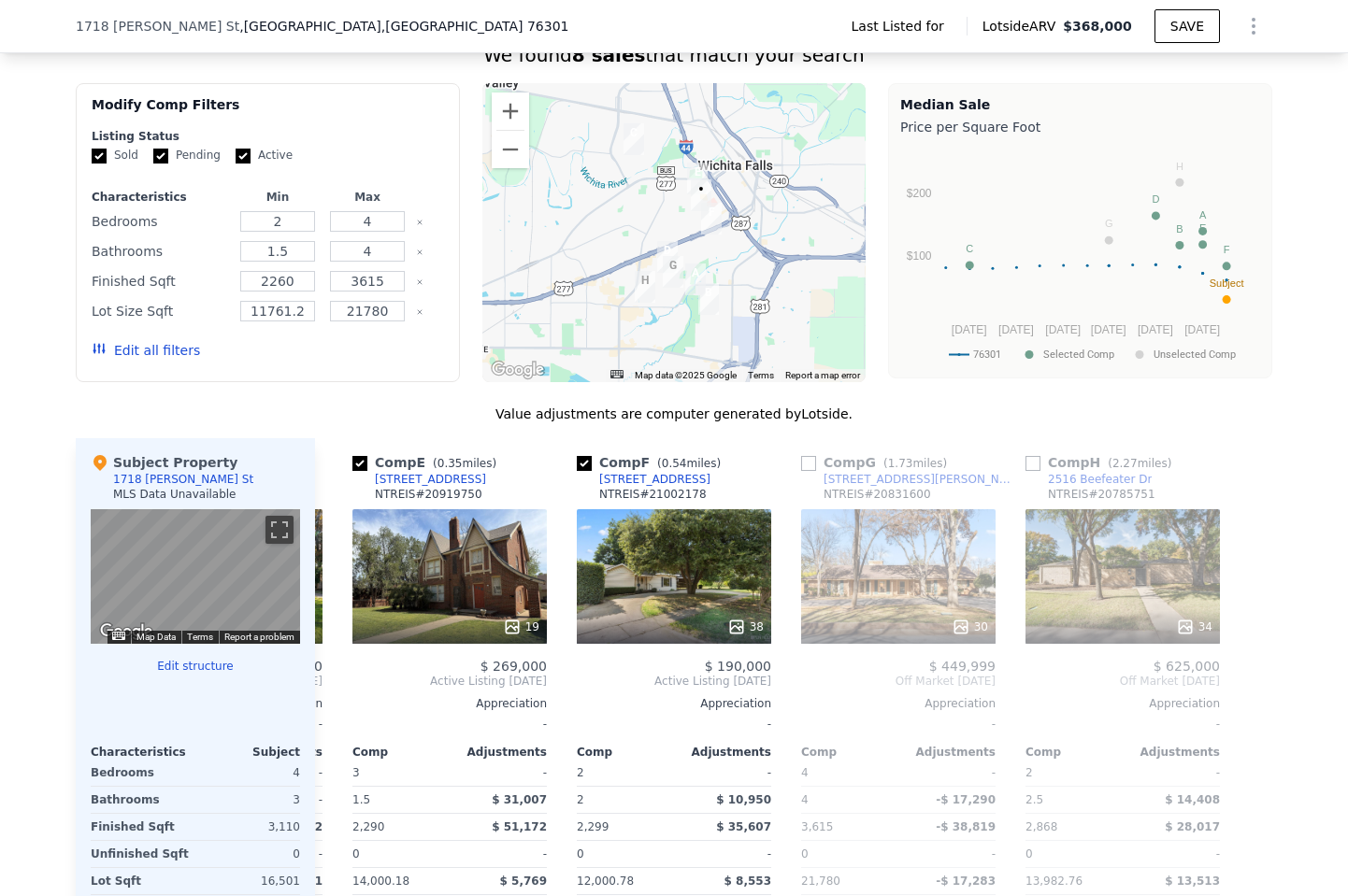
scroll to position [0, 883]
click at [729, 554] on div "38" at bounding box center [674, 576] width 194 height 135
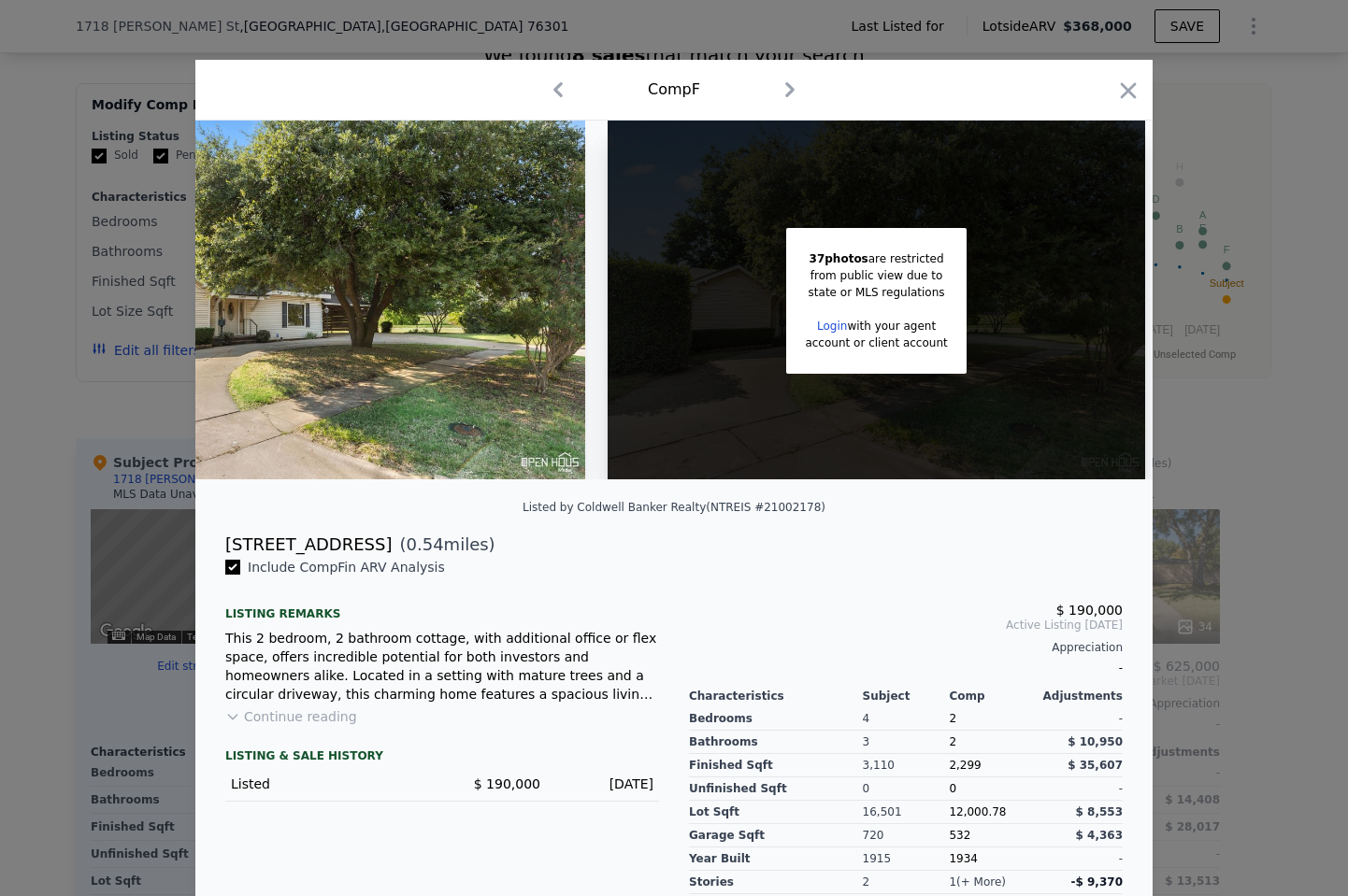
scroll to position [0, 149]
click at [1140, 93] on icon "button" at bounding box center [1128, 91] width 26 height 26
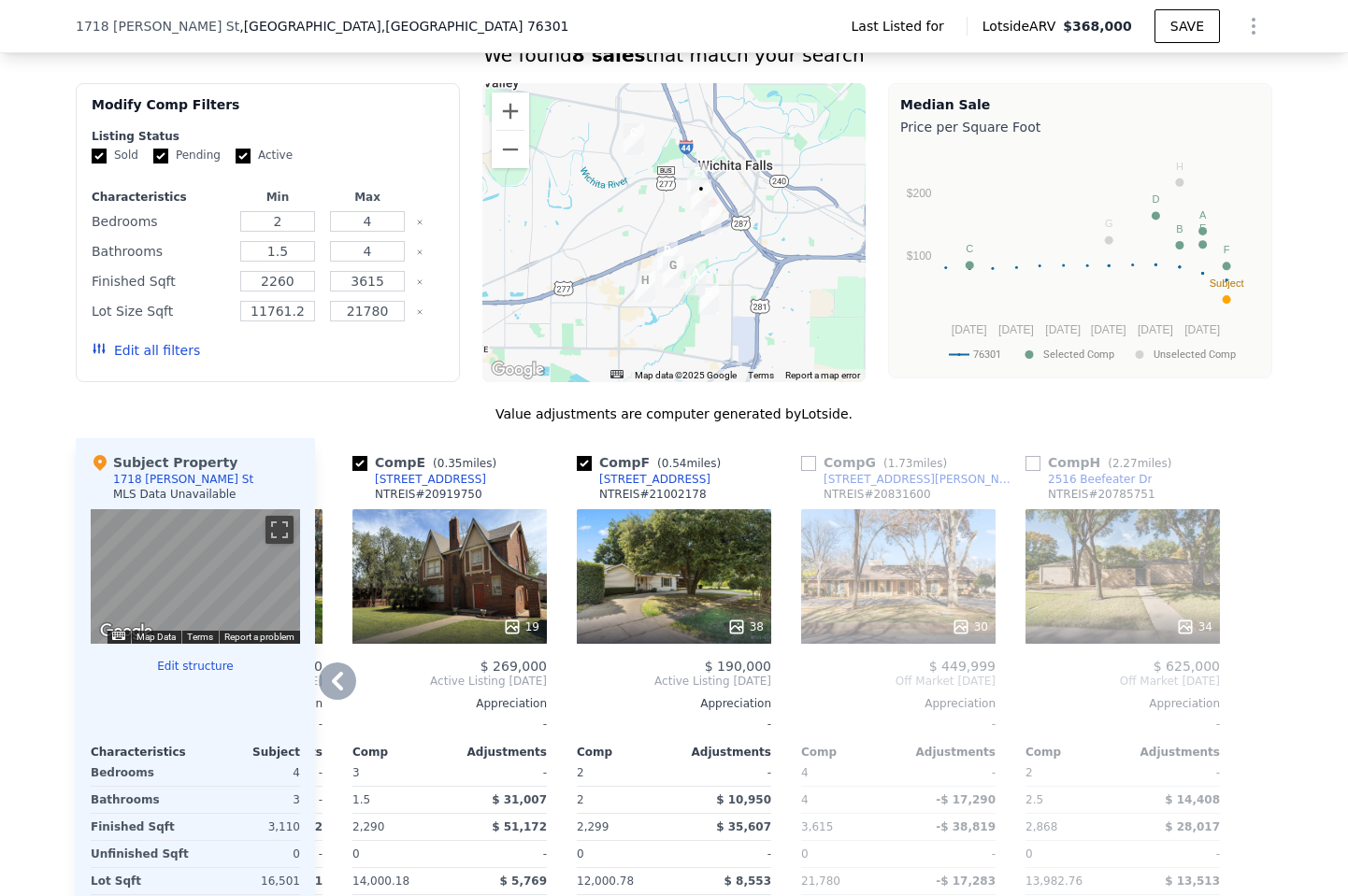
click at [714, 554] on div "38" at bounding box center [674, 576] width 194 height 135
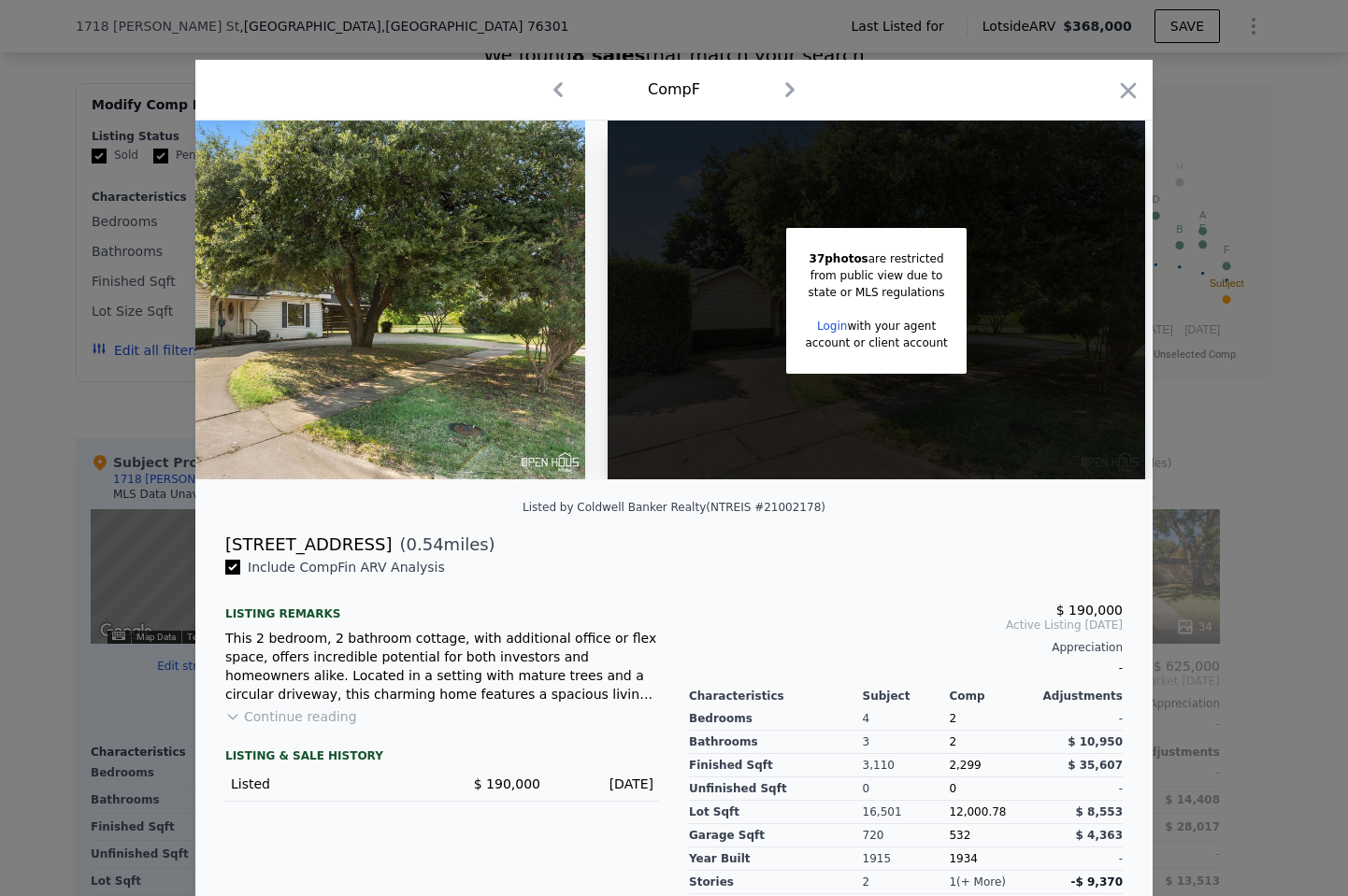
scroll to position [0, 149]
click at [1121, 92] on icon "button" at bounding box center [1128, 91] width 26 height 26
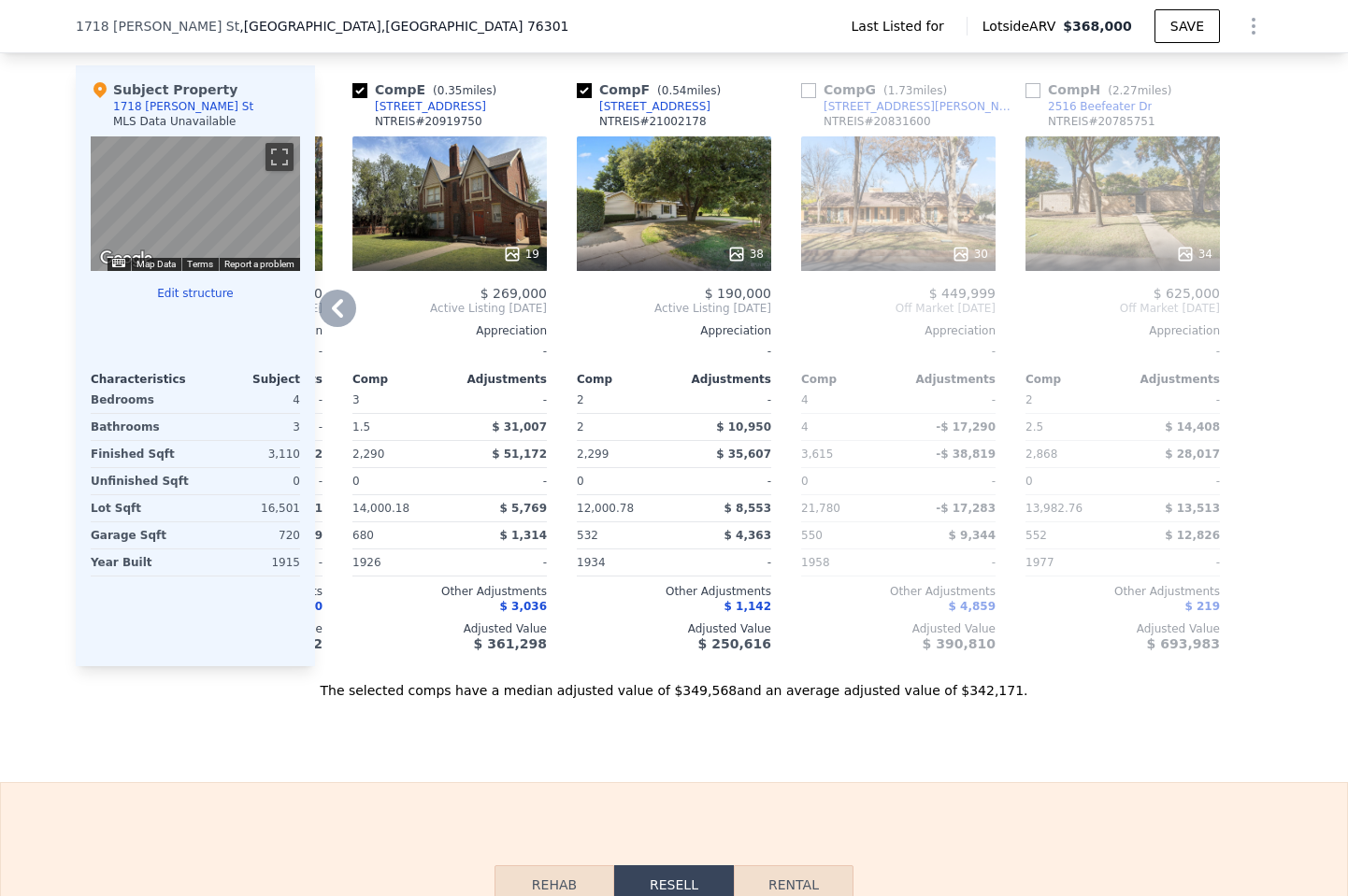
scroll to position [1554, 0]
